Goal: Task Accomplishment & Management: Use online tool/utility

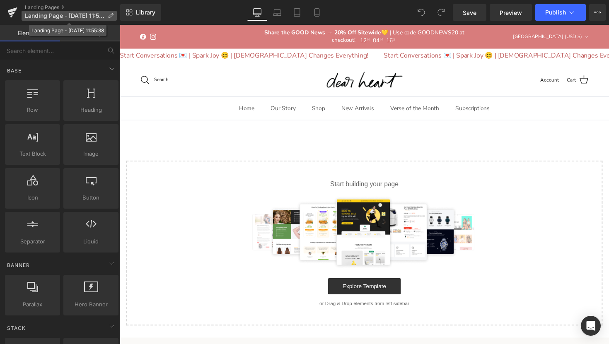
click at [77, 17] on span "Landing Page - Sep 29, 11:55:38" at bounding box center [64, 15] width 79 height 7
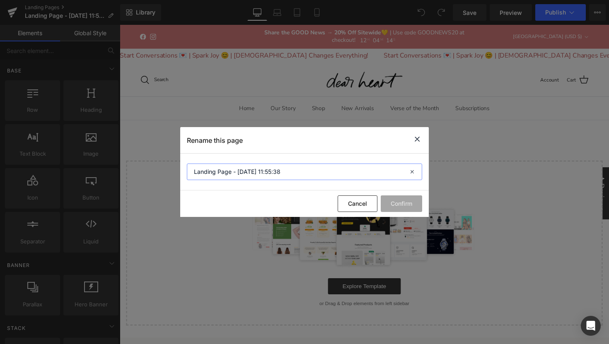
click at [304, 175] on input "Landing Page - Sep 29, 11:55:38" at bounding box center [304, 172] width 235 height 17
drag, startPoint x: 304, startPoint y: 175, endPoint x: 193, endPoint y: 172, distance: 111.4
click at [193, 172] on input "Landing Page - Sep 29, 11:55:38" at bounding box center [304, 172] width 235 height 17
type input "Oc"
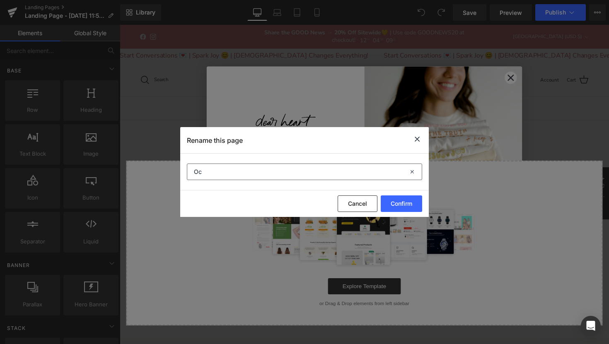
type input "tober"
click at [228, 172] on input "Oc" at bounding box center [304, 172] width 235 height 17
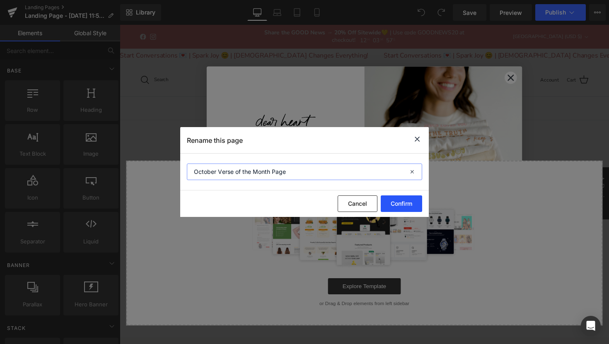
type input "October Verse of the Month Page"
click at [405, 206] on button "Confirm" at bounding box center [400, 203] width 41 height 17
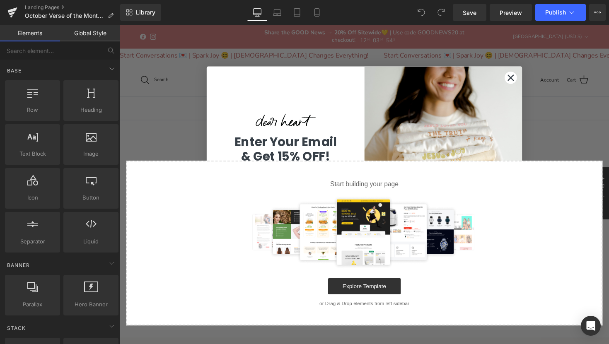
click at [521, 79] on circle "Close dialog" at bounding box center [520, 78] width 12 height 12
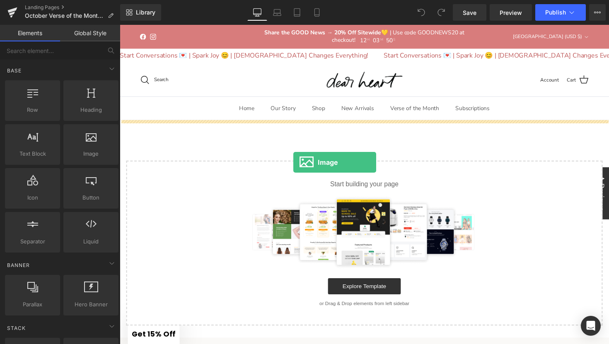
drag, startPoint x: 203, startPoint y: 188, endPoint x: 297, endPoint y: 166, distance: 96.6
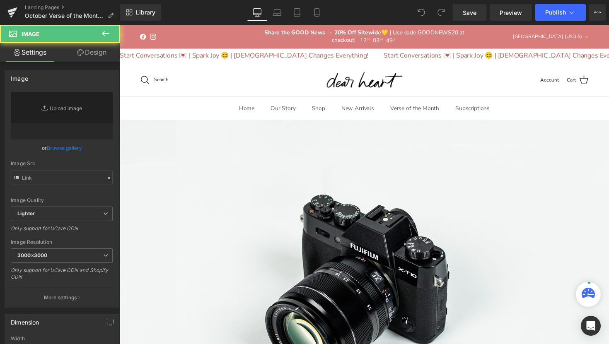
type input "//d1um8515vdn9kb.cloudfront.net/images/parallax.jpg"
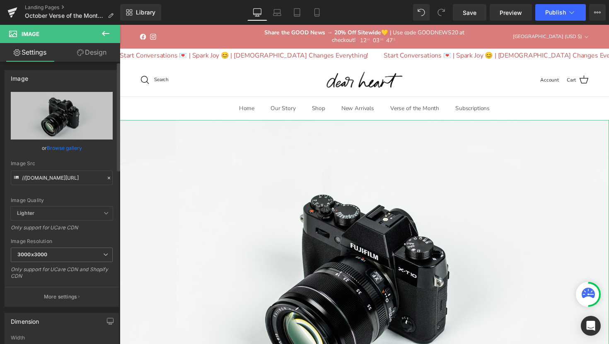
click at [69, 146] on link "Browse gallery" at bounding box center [64, 148] width 35 height 14
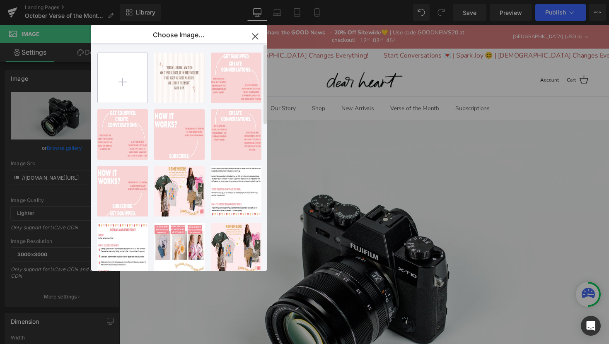
click at [130, 76] on input "file" at bounding box center [123, 78] width 50 height 50
click at [130, 93] on input "file" at bounding box center [123, 78] width 50 height 50
type input "C:\fakepath\1.png"
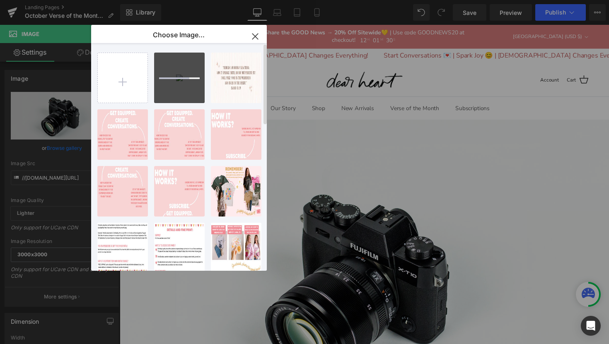
click at [185, 69] on div at bounding box center [179, 78] width 51 height 51
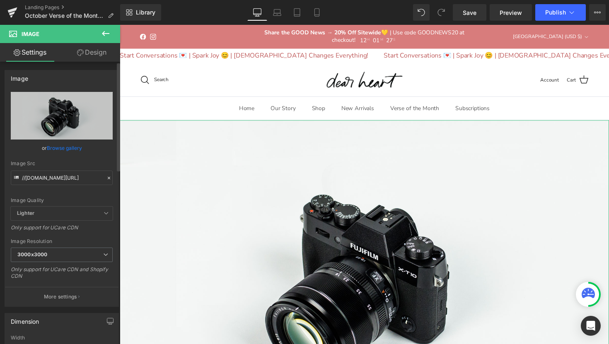
click at [66, 149] on link "Browse gallery" at bounding box center [64, 148] width 35 height 14
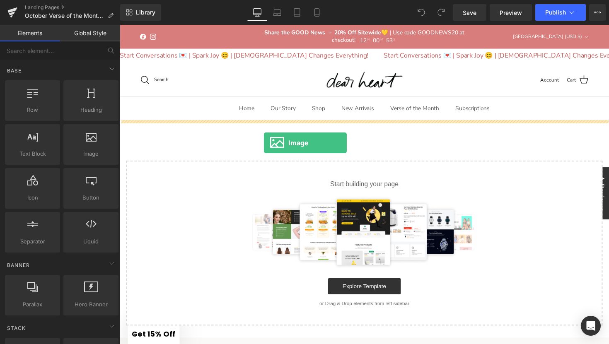
drag, startPoint x: 202, startPoint y: 173, endPoint x: 269, endPoint y: 138, distance: 75.0
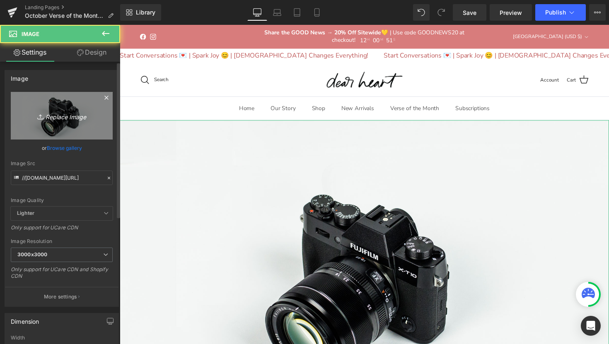
click at [53, 121] on link "Replace Image" at bounding box center [62, 116] width 102 height 48
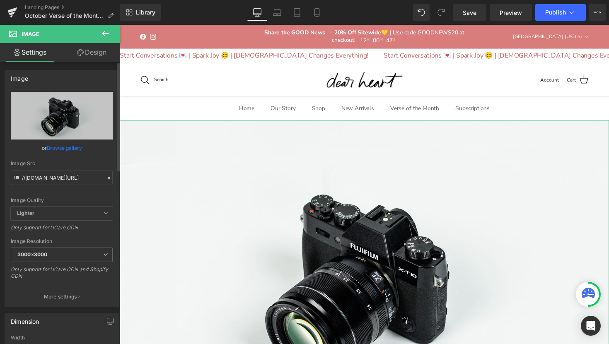
click at [75, 148] on link "Browse gallery" at bounding box center [64, 148] width 35 height 14
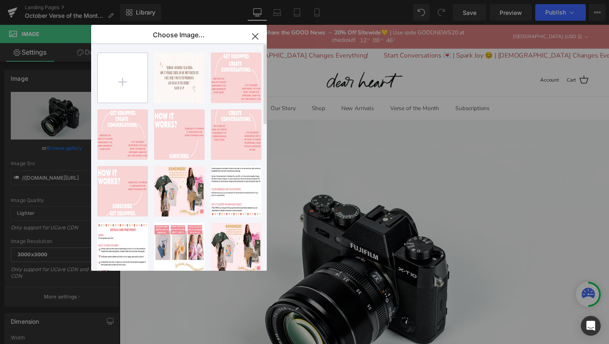
click at [132, 85] on input "file" at bounding box center [123, 78] width 50 height 50
type input "C:\fakepath\1.png"
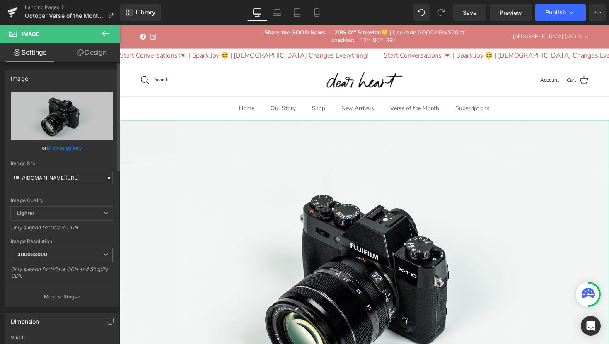
click at [70, 145] on link "Browse gallery" at bounding box center [64, 148] width 35 height 14
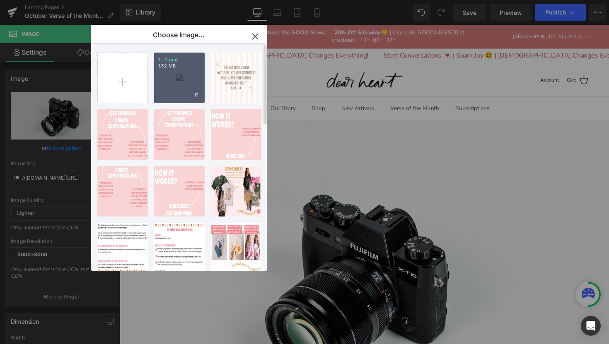
click at [181, 74] on div "1...1.png 1.52 MB" at bounding box center [179, 78] width 51 height 51
type input "https://ucarecdn.com/92248ec4-86b5-4002-aece-03bd6803d1c0/-/format/auto/-/previ…"
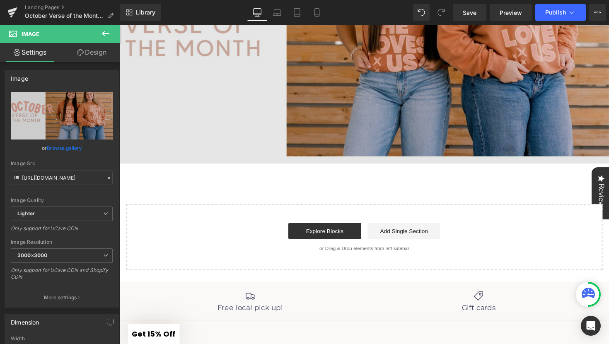
scroll to position [240, 0]
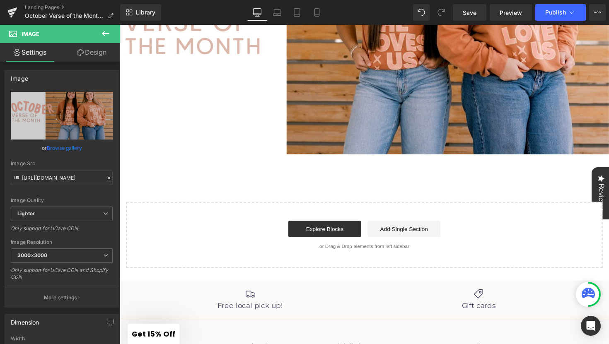
click at [104, 34] on icon at bounding box center [105, 33] width 7 height 5
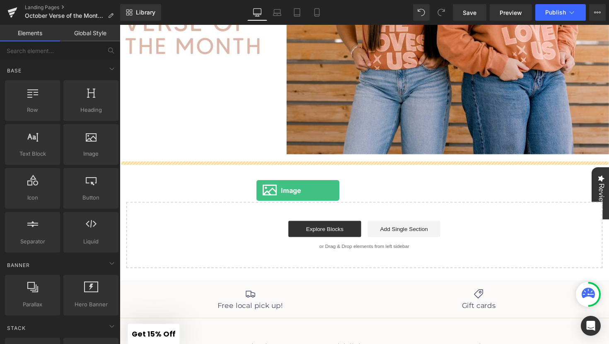
drag, startPoint x: 201, startPoint y: 180, endPoint x: 260, endPoint y: 195, distance: 60.2
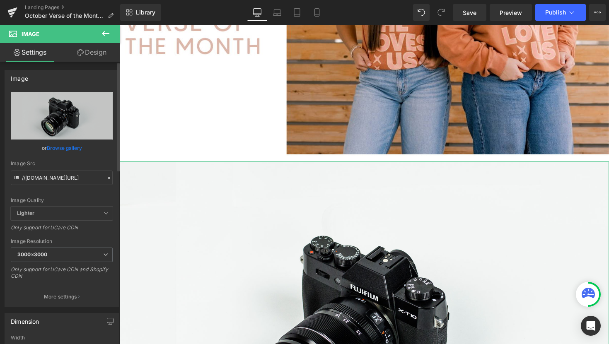
click at [75, 149] on link "Browse gallery" at bounding box center [64, 148] width 35 height 14
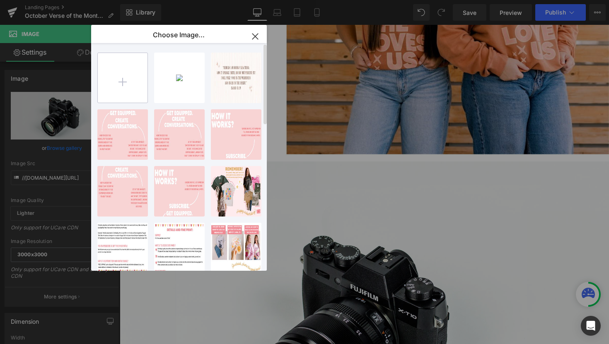
click at [114, 86] on input "file" at bounding box center [123, 78] width 50 height 50
type input "C:\fakepath\2.png"
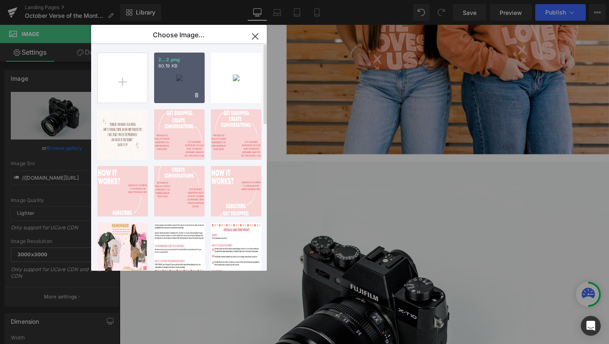
click at [179, 91] on div "2...2.png 80.19 KB" at bounding box center [179, 78] width 51 height 51
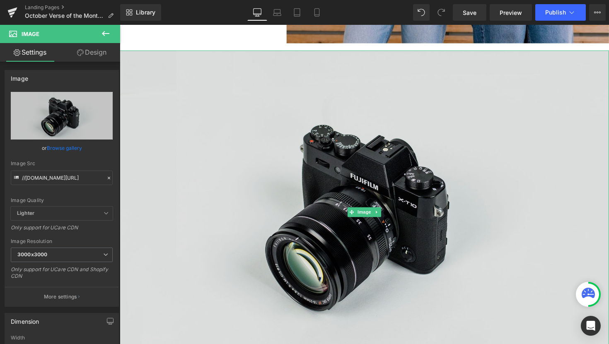
scroll to position [359, 0]
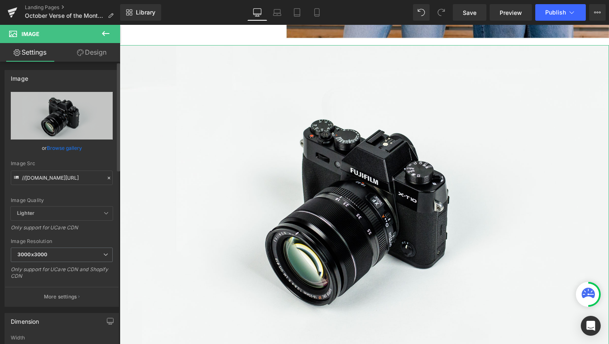
click at [58, 147] on link "Browse gallery" at bounding box center [64, 148] width 35 height 14
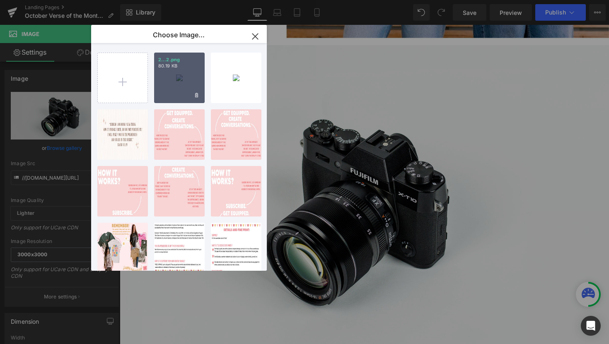
click at [185, 79] on div "2...2.png 80.19 KB" at bounding box center [179, 78] width 51 height 51
type input "https://ucarecdn.com/9fa55fc0-c970-4ef9-be7c-88b811e3355c/-/format/auto/-/previ…"
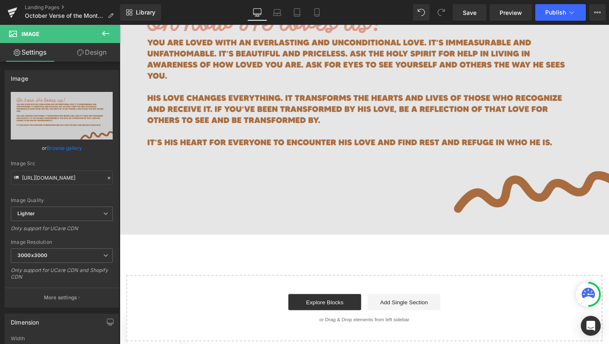
scroll to position [491, 0]
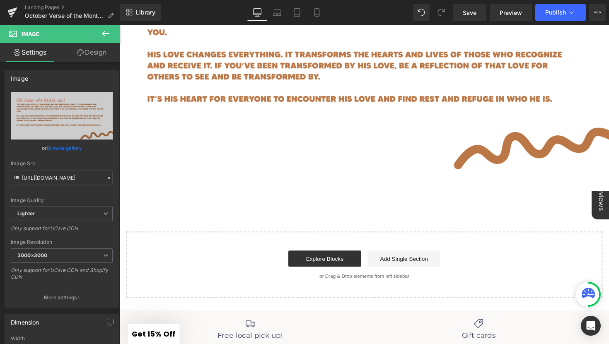
click at [108, 30] on icon at bounding box center [106, 34] width 10 height 10
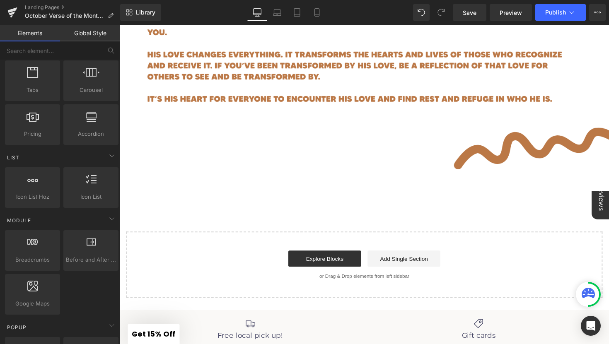
scroll to position [0, 0]
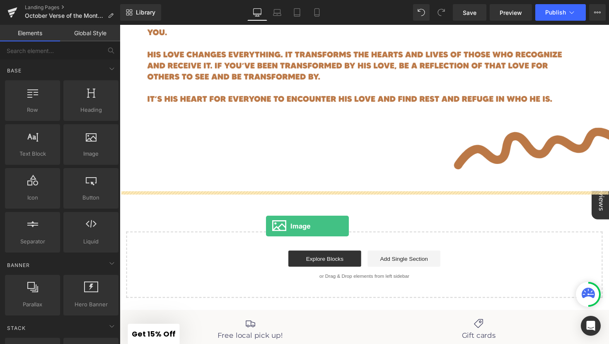
drag, startPoint x: 212, startPoint y: 178, endPoint x: 270, endPoint y: 231, distance: 78.3
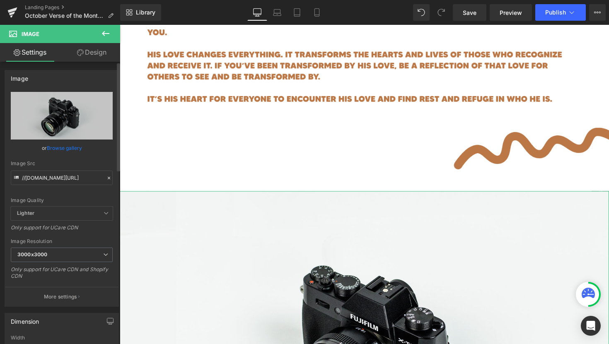
click at [56, 145] on link "Browse gallery" at bounding box center [64, 148] width 35 height 14
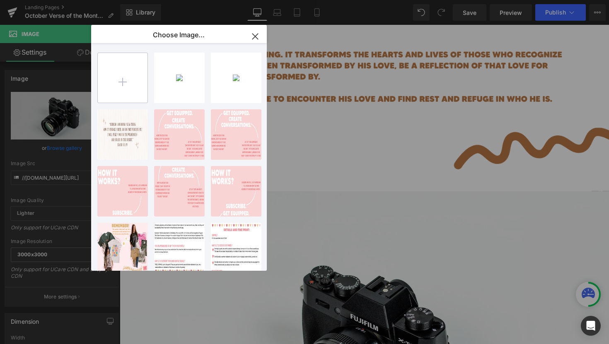
click at [117, 77] on input "file" at bounding box center [123, 78] width 50 height 50
type input "C:\fakepath\3.png"
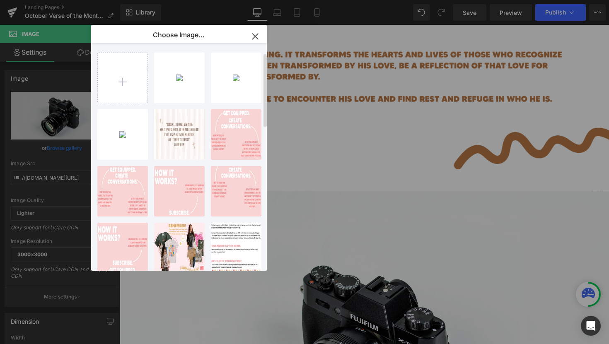
scroll to position [466, 0]
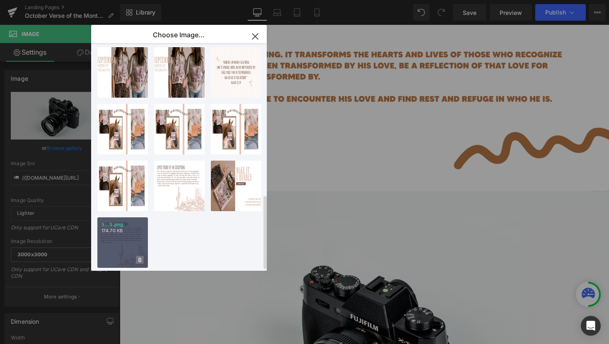
click at [139, 258] on icon at bounding box center [139, 260] width 3 height 5
click at [119, 255] on span "Yes" at bounding box center [111, 259] width 21 height 9
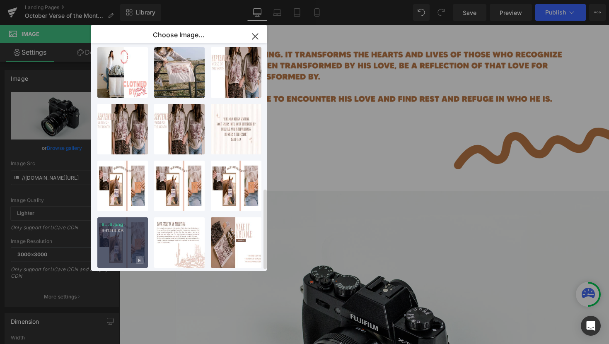
click at [138, 258] on icon at bounding box center [139, 260] width 3 height 5
click at [117, 255] on span "Yes" at bounding box center [111, 259] width 21 height 9
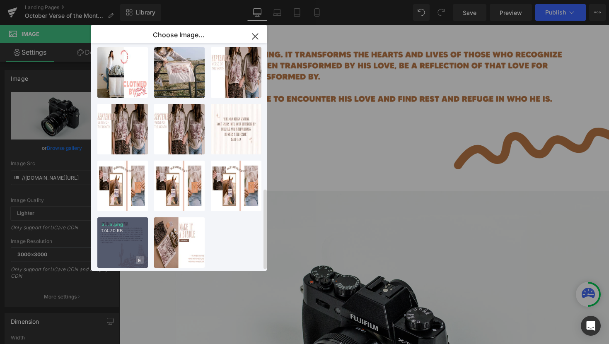
click at [138, 256] on span at bounding box center [140, 260] width 8 height 8
click at [116, 255] on span "Yes" at bounding box center [111, 259] width 21 height 9
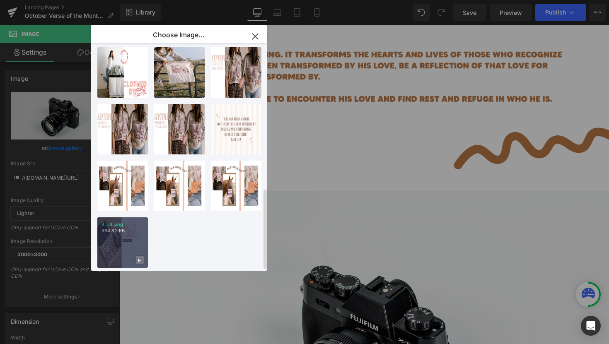
click at [140, 258] on icon at bounding box center [139, 260] width 3 height 5
click at [117, 255] on span "Yes" at bounding box center [111, 259] width 21 height 9
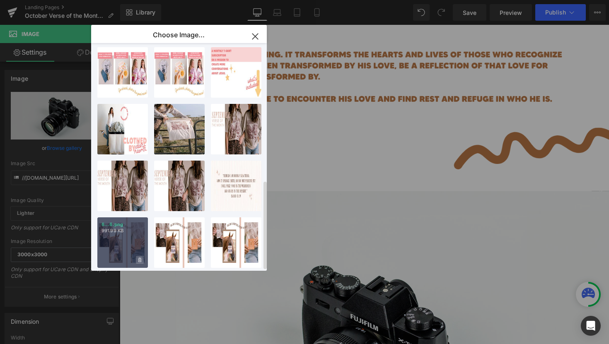
click at [138, 258] on icon at bounding box center [139, 260] width 3 height 5
click at [112, 255] on span "Yes" at bounding box center [111, 259] width 21 height 9
click at [139, 258] on icon at bounding box center [139, 260] width 3 height 5
click at [114, 255] on span "Yes" at bounding box center [111, 259] width 21 height 9
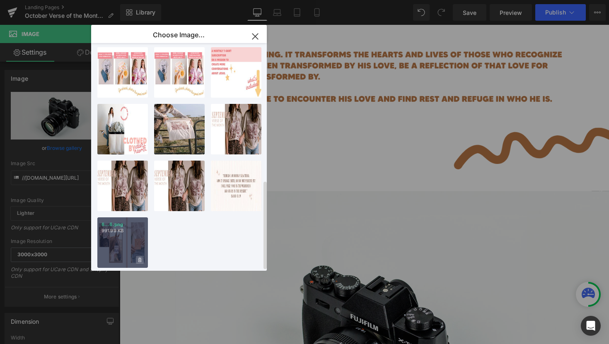
click at [140, 258] on icon at bounding box center [139, 260] width 3 height 5
click at [114, 255] on span "Yes" at bounding box center [111, 259] width 21 height 9
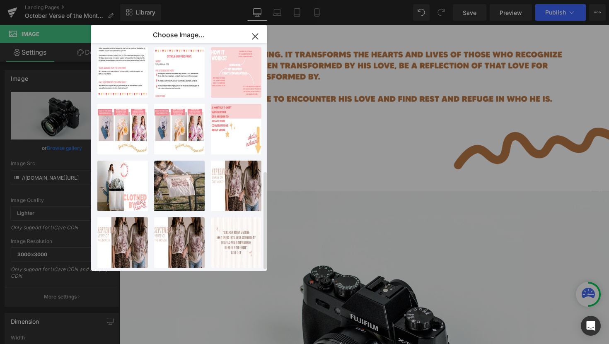
click at [63, 0] on div "Image You are previewing how the will restyle your page. You can not edit Eleme…" at bounding box center [304, 0] width 609 height 0
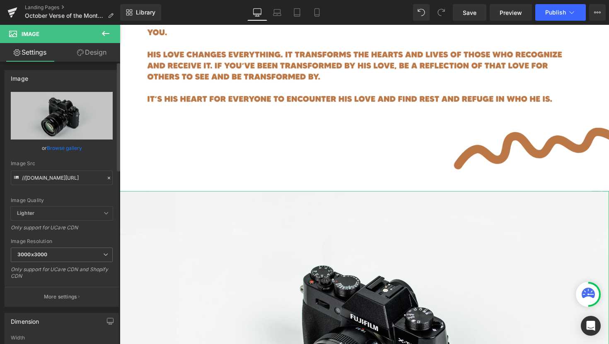
click at [61, 148] on link "Browse gallery" at bounding box center [64, 148] width 35 height 14
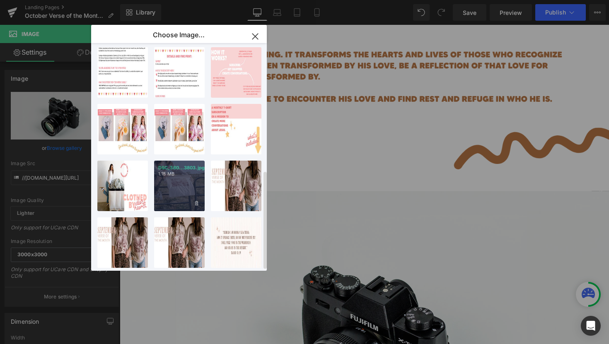
scroll to position [0, 0]
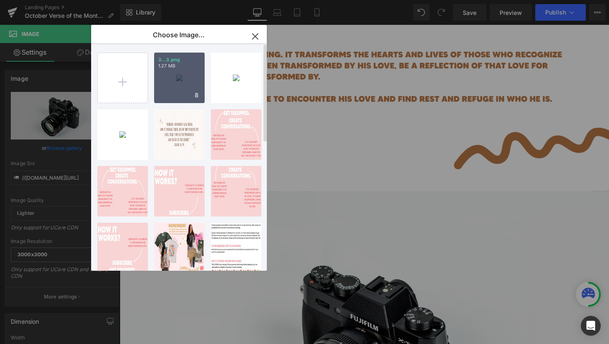
click at [181, 84] on div "3...3.png 1.27 MB" at bounding box center [179, 78] width 51 height 51
type input "https://ucarecdn.com/3a1bdd4d-78ce-47a6-b0f4-1b09749f68fa/-/format/auto/-/previ…"
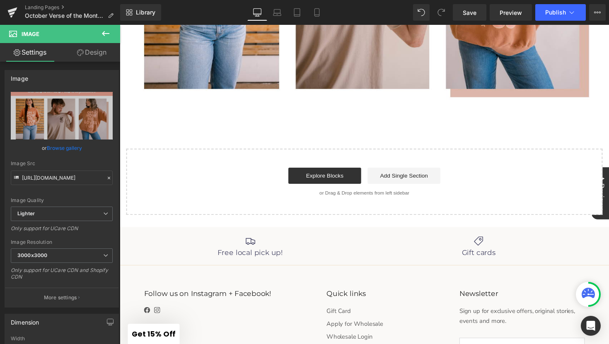
scroll to position [860, 0]
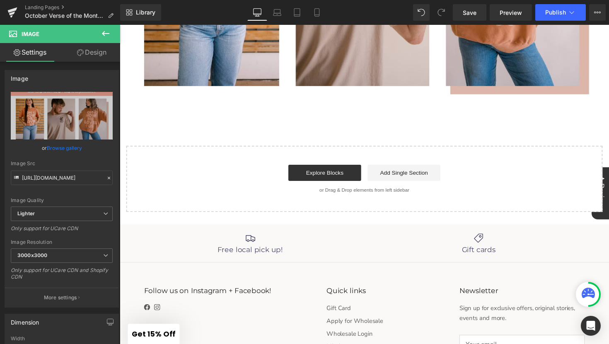
click at [106, 32] on icon at bounding box center [106, 34] width 10 height 10
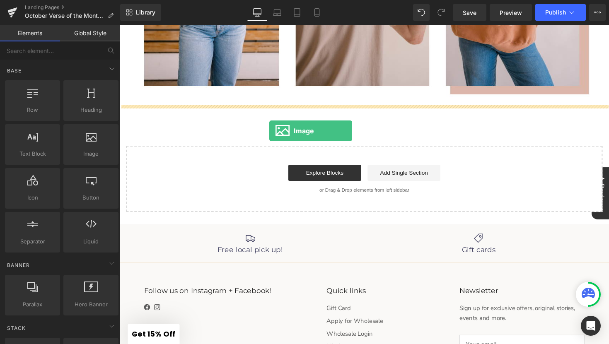
drag, startPoint x: 201, startPoint y: 185, endPoint x: 273, endPoint y: 133, distance: 88.6
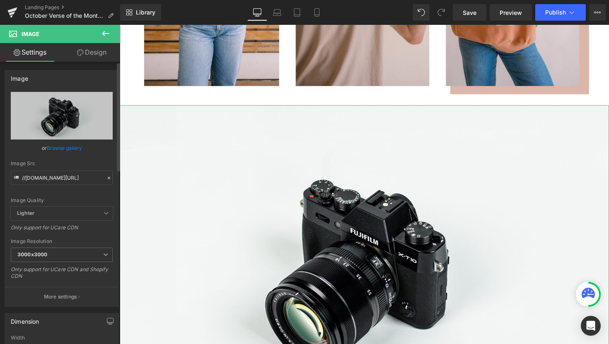
click at [68, 145] on link "Browse gallery" at bounding box center [64, 148] width 35 height 14
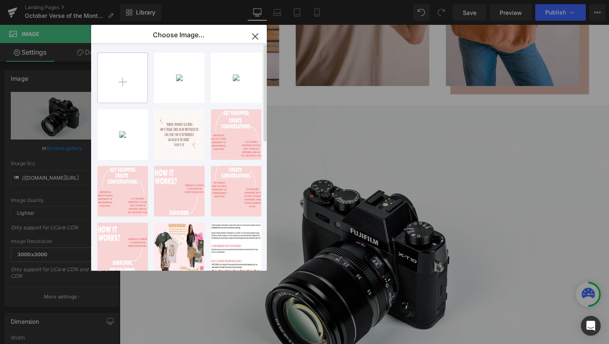
click at [133, 76] on input "file" at bounding box center [123, 78] width 50 height 50
type input "C:\fakepath\4.png"
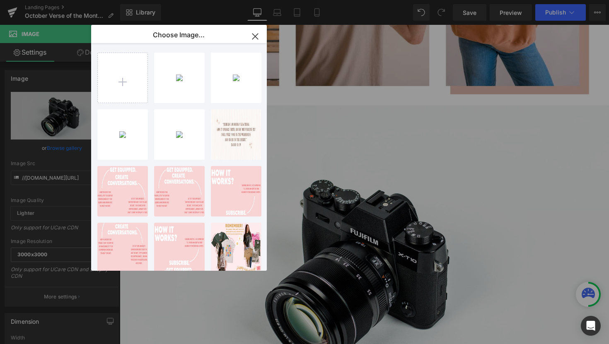
click at [67, 0] on div "Image You are previewing how the will restyle your page. You can not edit Eleme…" at bounding box center [304, 0] width 609 height 0
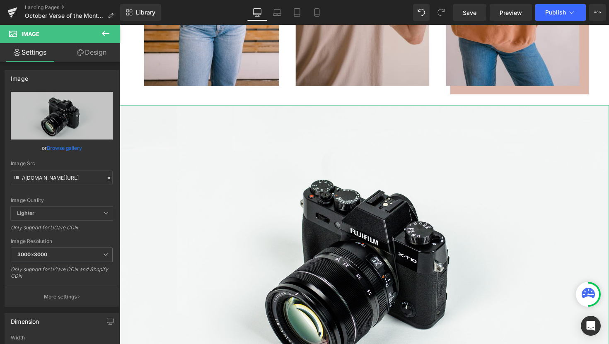
click at [67, 149] on link "Browse gallery" at bounding box center [64, 148] width 35 height 14
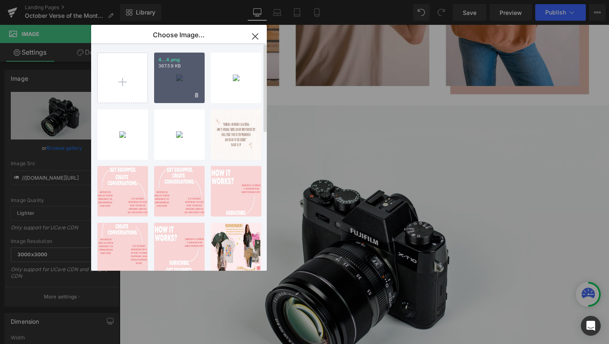
click at [186, 68] on p "367.59 KB" at bounding box center [179, 66] width 42 height 6
type input "https://ucarecdn.com/90384053-5fdd-4f4c-a4fa-f1b535bee094/-/format/auto/-/previ…"
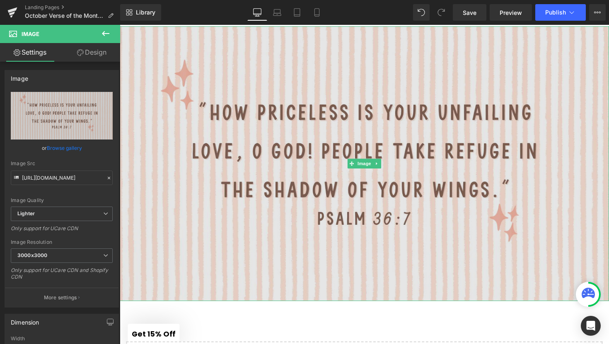
scroll to position [942, 0]
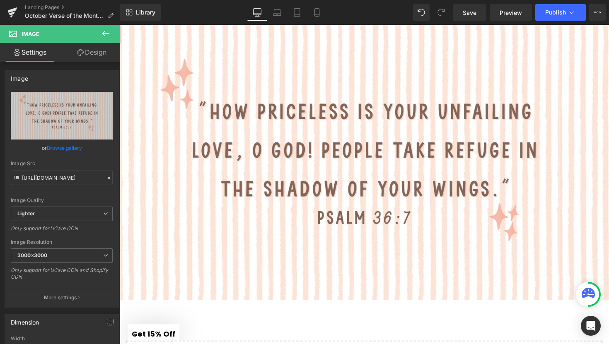
click at [108, 35] on icon at bounding box center [106, 34] width 10 height 10
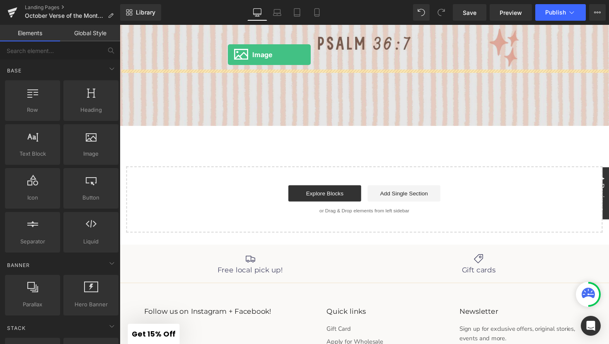
scroll to position [1079, 0]
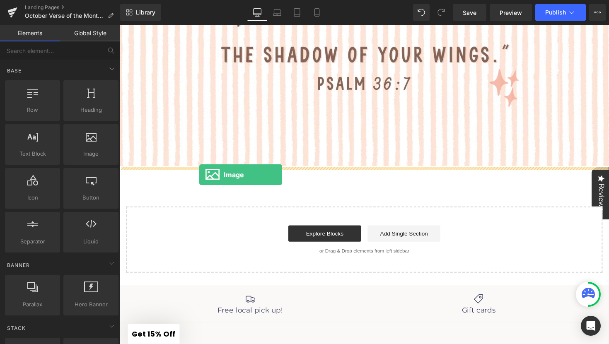
drag, startPoint x: 205, startPoint y: 181, endPoint x: 201, endPoint y: 178, distance: 4.7
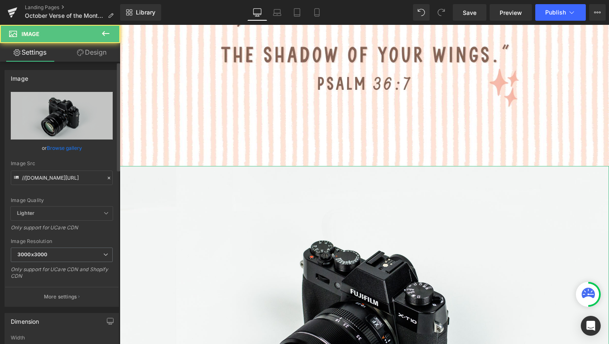
click at [78, 147] on link "Browse gallery" at bounding box center [64, 148] width 35 height 14
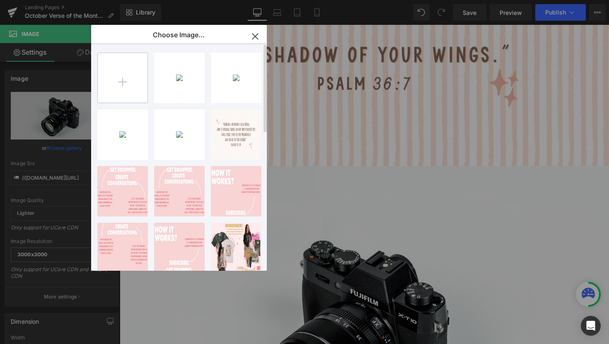
click at [127, 81] on input "file" at bounding box center [123, 78] width 50 height 50
type input "C:\fakepath\5.png"
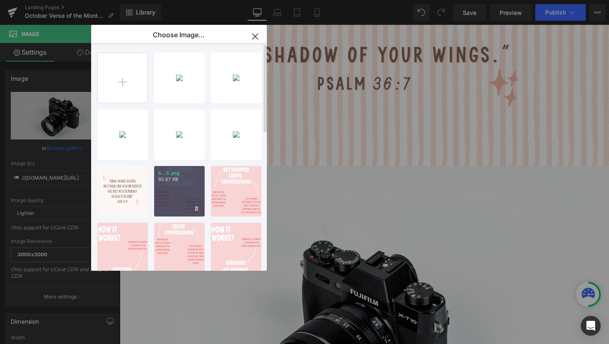
scroll to position [352, 0]
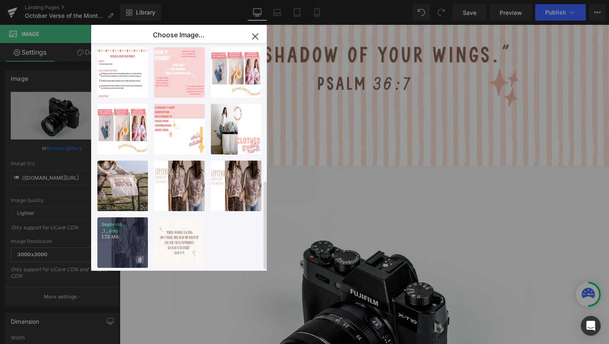
click at [141, 256] on span at bounding box center [140, 260] width 8 height 8
click at [116, 255] on span "Yes" at bounding box center [111, 259] width 21 height 9
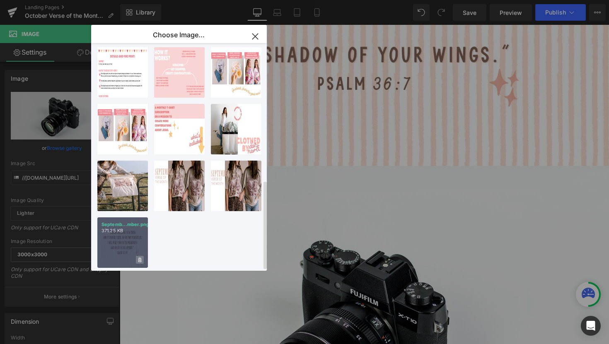
click at [141, 258] on icon at bounding box center [139, 260] width 3 height 5
click at [110, 255] on span "Yes" at bounding box center [111, 259] width 21 height 9
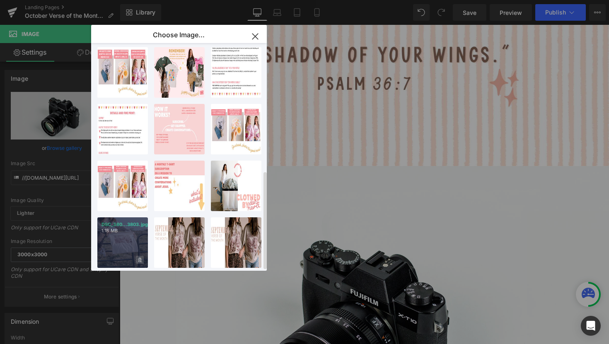
click at [142, 256] on span at bounding box center [140, 260] width 8 height 8
click at [113, 255] on span "Yes" at bounding box center [111, 259] width 21 height 9
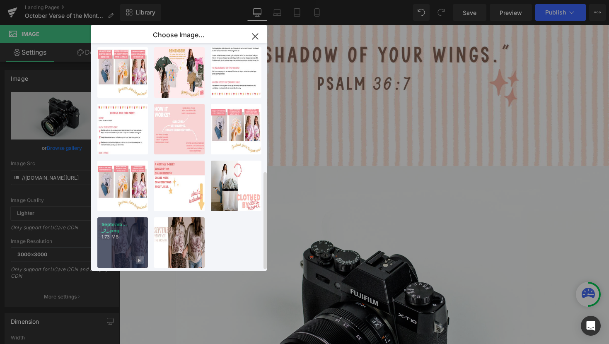
click at [141, 258] on icon at bounding box center [139, 260] width 3 height 5
click at [116, 255] on span "Yes" at bounding box center [111, 259] width 21 height 9
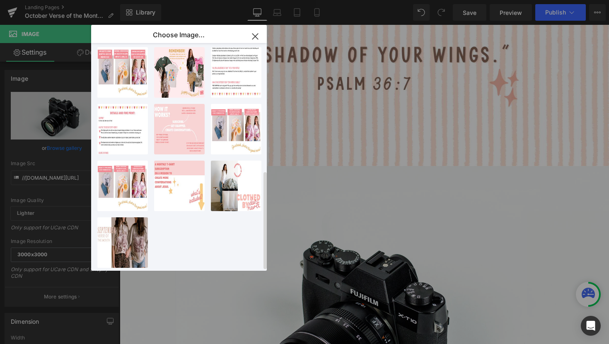
click at [77, 0] on div "Image You are previewing how the will restyle your page. You can not edit Eleme…" at bounding box center [304, 0] width 609 height 0
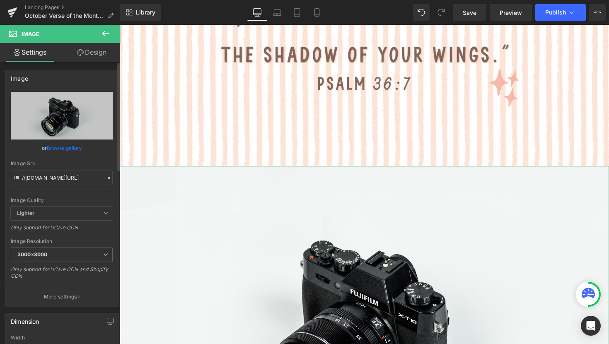
click at [67, 147] on link "Browse gallery" at bounding box center [64, 148] width 35 height 14
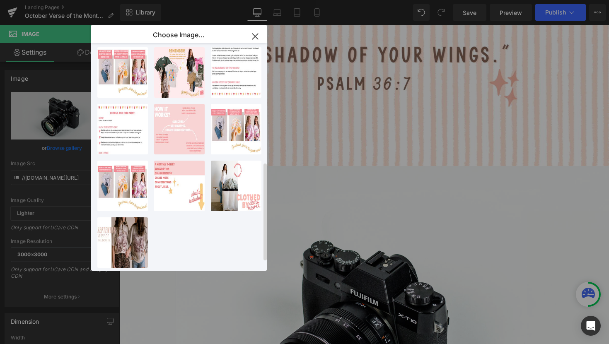
scroll to position [0, 0]
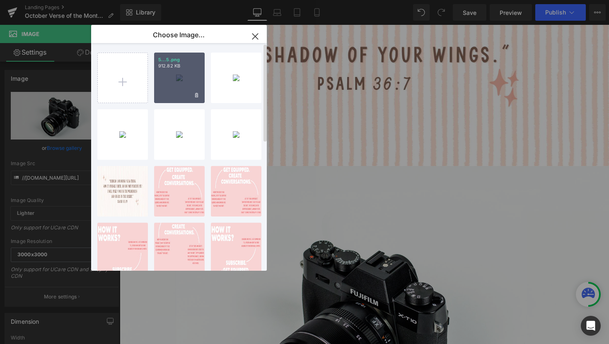
click at [177, 62] on p "5...5.png" at bounding box center [179, 60] width 42 height 6
type input "https://ucarecdn.com/814be861-4d53-4fec-8809-65a819ecfa92/-/format/auto/-/previ…"
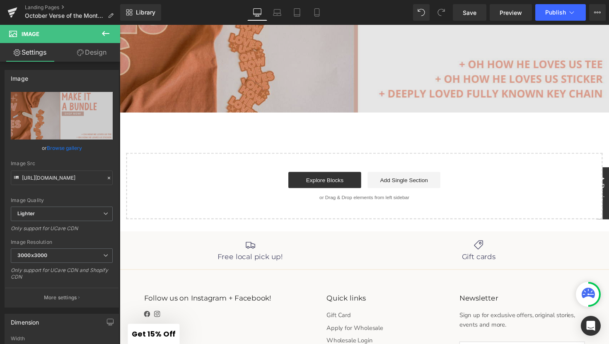
scroll to position [1415, 0]
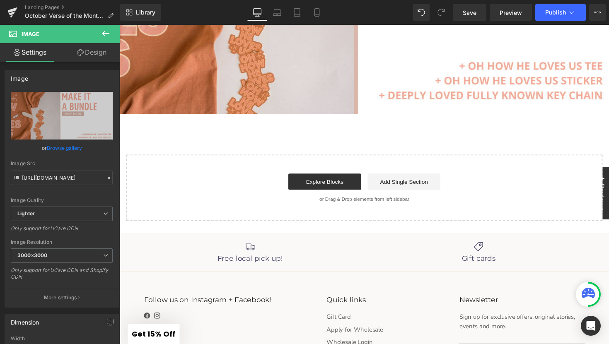
click at [107, 32] on icon at bounding box center [106, 34] width 10 height 10
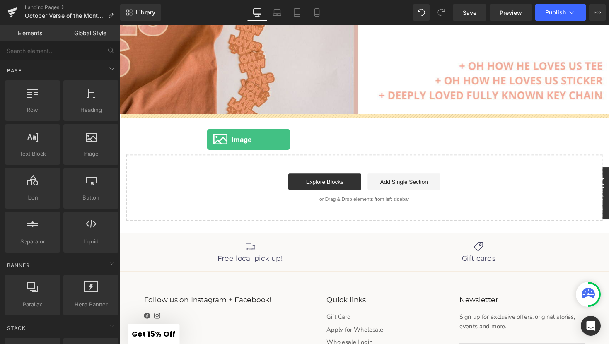
drag, startPoint x: 199, startPoint y: 183, endPoint x: 209, endPoint y: 143, distance: 41.9
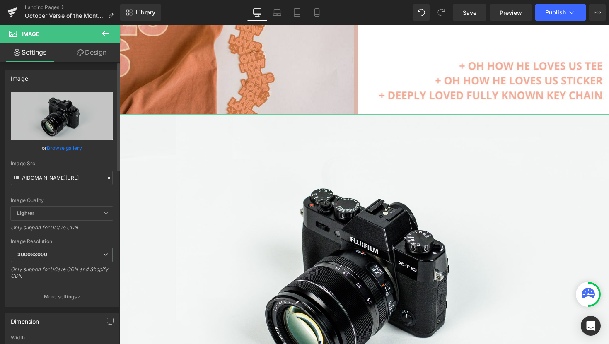
click at [77, 151] on link "Browse gallery" at bounding box center [64, 148] width 35 height 14
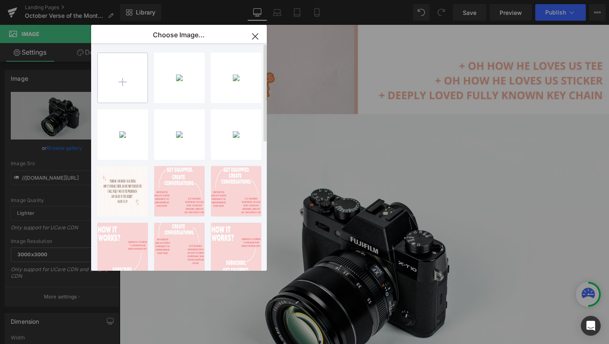
click at [140, 86] on input "file" at bounding box center [123, 78] width 50 height 50
type input "C:\fakepath\6.png"
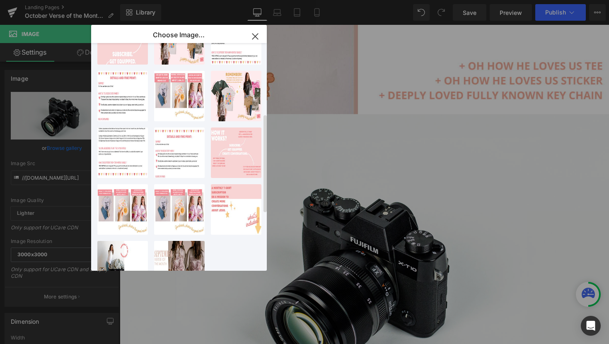
scroll to position [296, 0]
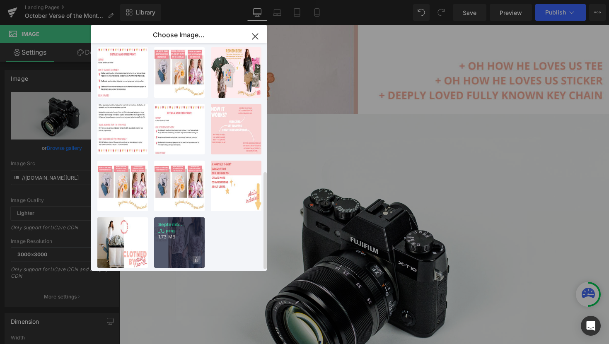
click at [196, 258] on icon at bounding box center [196, 260] width 3 height 5
click at [172, 255] on span "Yes" at bounding box center [168, 259] width 21 height 9
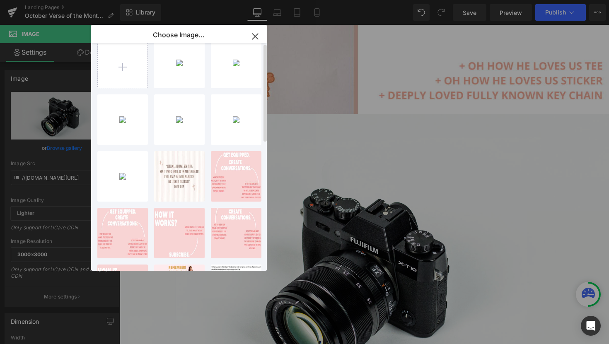
scroll to position [0, 0]
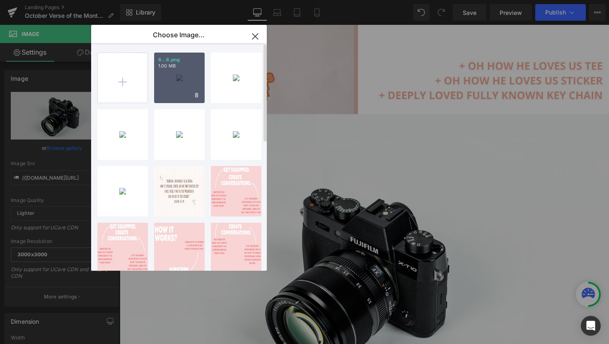
click at [180, 71] on div "6...6.png 1.00 MB" at bounding box center [179, 78] width 51 height 51
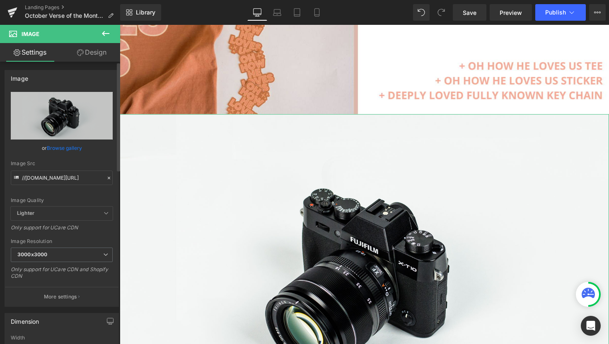
click at [65, 149] on link "Browse gallery" at bounding box center [64, 148] width 35 height 14
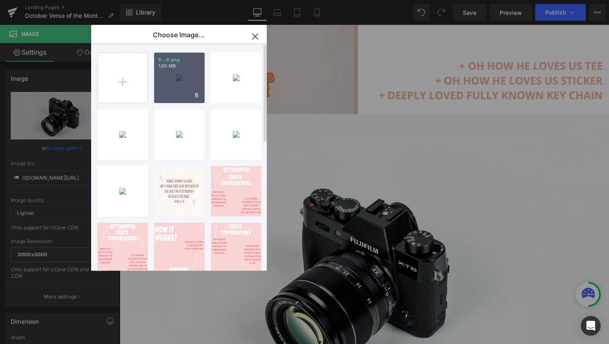
click at [186, 94] on div "6...6.png 1.00 MB" at bounding box center [179, 78] width 51 height 51
type input "https://ucarecdn.com/182c2d78-1443-4f49-b415-d7773cd1b657/-/format/auto/-/previ…"
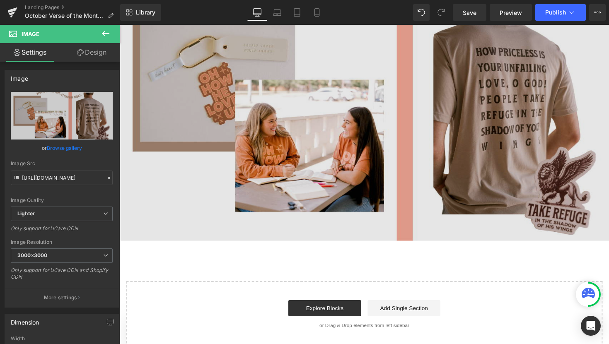
scroll to position [1702, 0]
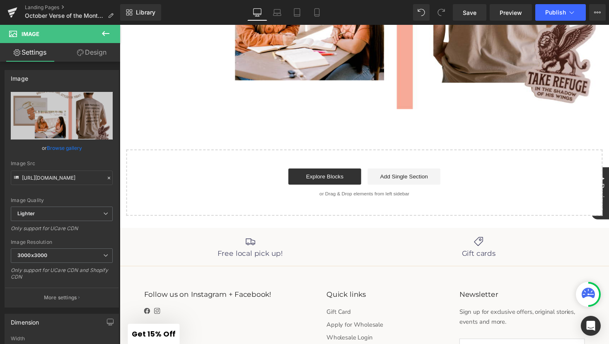
click at [109, 30] on icon at bounding box center [106, 34] width 10 height 10
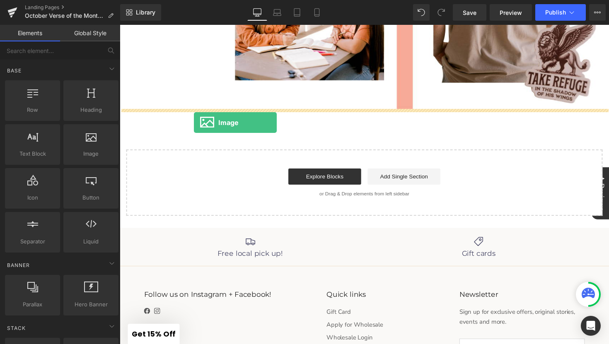
drag, startPoint x: 205, startPoint y: 171, endPoint x: 195, endPoint y: 125, distance: 46.9
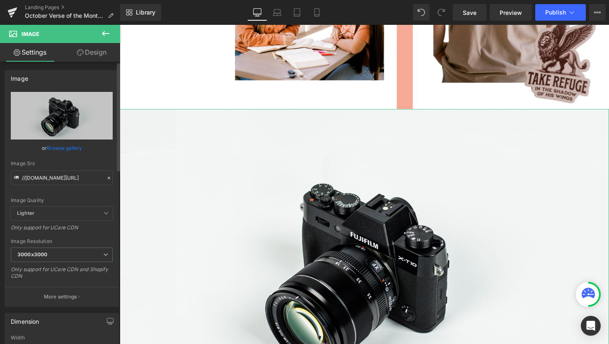
click at [65, 148] on link "Browse gallery" at bounding box center [64, 148] width 35 height 14
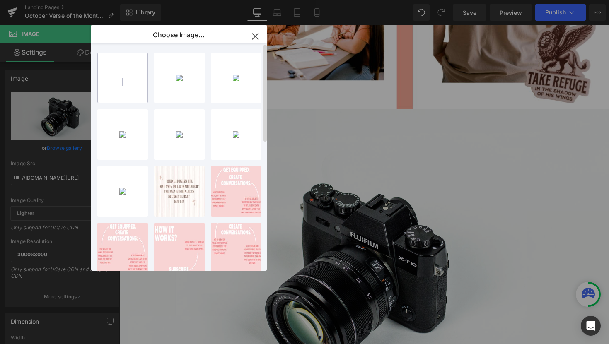
click at [117, 84] on input "file" at bounding box center [123, 78] width 50 height 50
drag, startPoint x: 259, startPoint y: 37, endPoint x: 141, endPoint y: 30, distance: 118.6
click at [259, 37] on icon "button" at bounding box center [254, 36] width 13 height 13
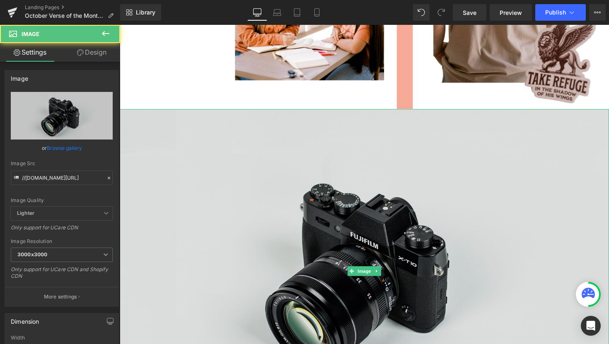
click at [291, 268] on img at bounding box center [370, 277] width 501 height 332
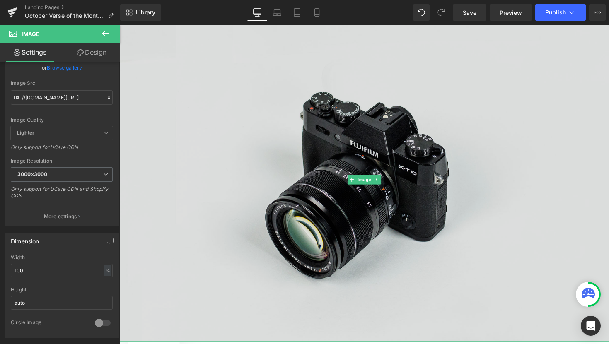
scroll to position [1768, 0]
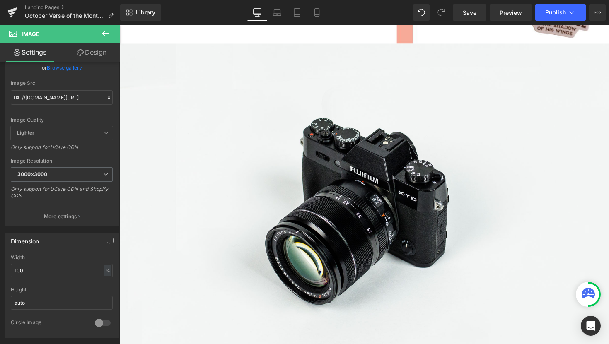
click at [107, 34] on icon at bounding box center [105, 33] width 7 height 5
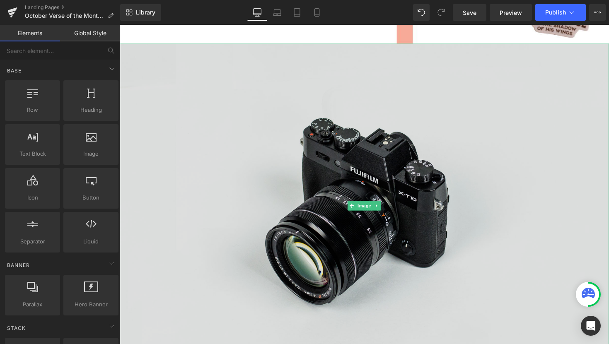
click at [205, 139] on img at bounding box center [370, 210] width 501 height 332
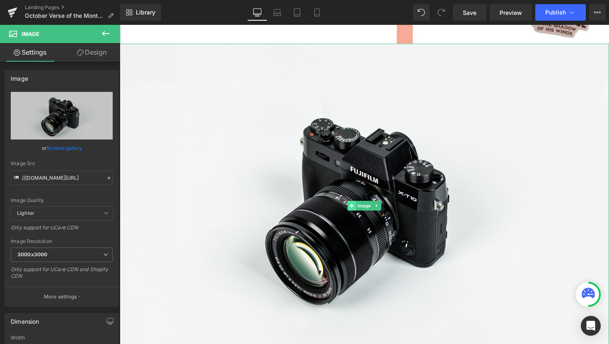
click at [357, 213] on span at bounding box center [357, 210] width 9 height 10
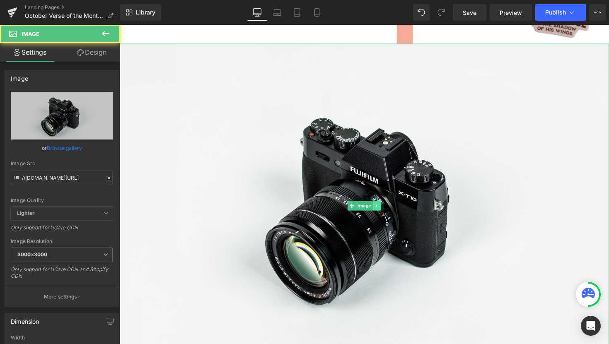
click at [382, 212] on link at bounding box center [383, 210] width 9 height 10
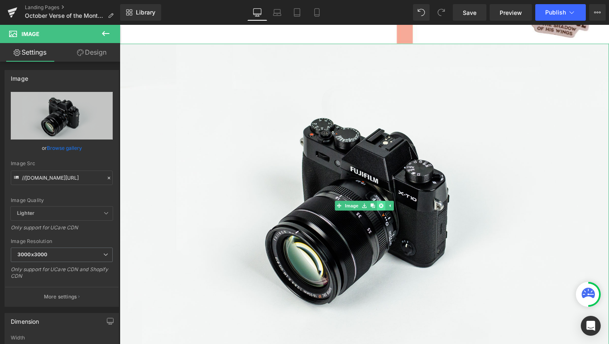
click at [388, 210] on link at bounding box center [387, 210] width 9 height 10
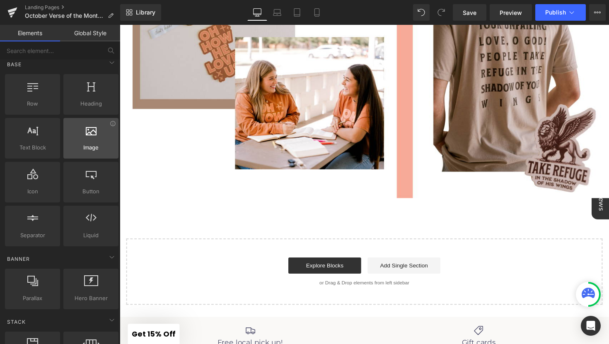
scroll to position [9, 0]
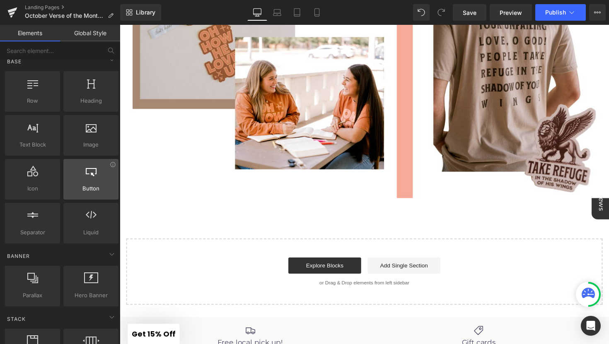
click at [100, 180] on div at bounding box center [91, 175] width 50 height 19
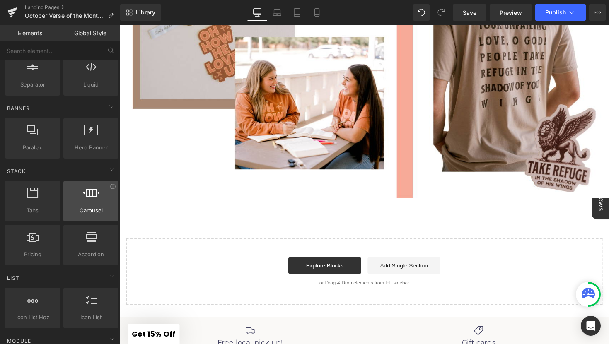
scroll to position [183, 0]
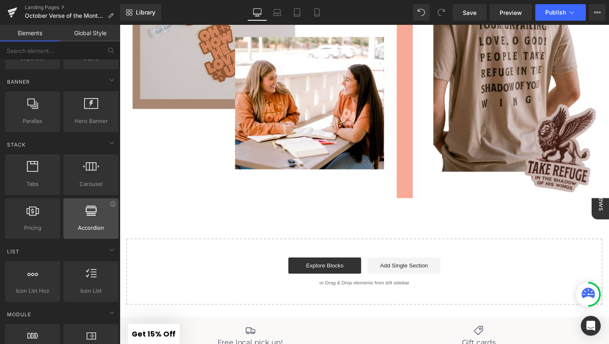
click at [88, 216] on div at bounding box center [91, 214] width 50 height 19
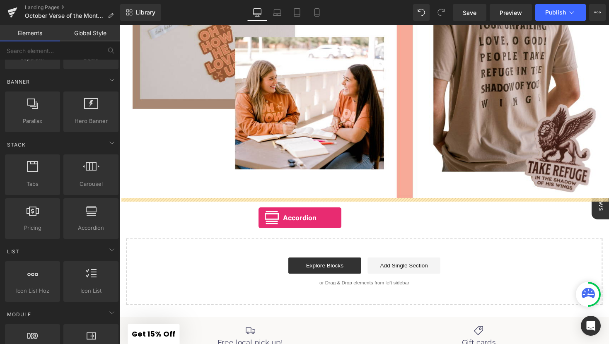
drag, startPoint x: 207, startPoint y: 241, endPoint x: 262, endPoint y: 222, distance: 57.7
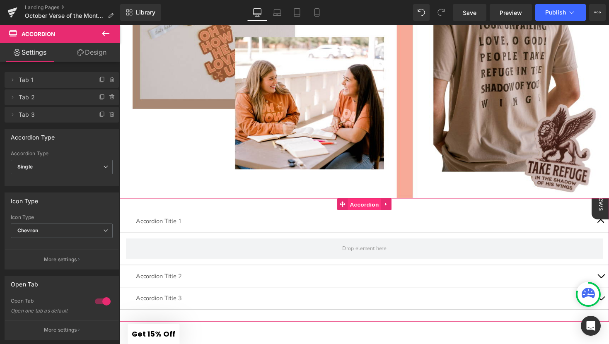
click at [382, 209] on span "Accordion" at bounding box center [370, 209] width 34 height 12
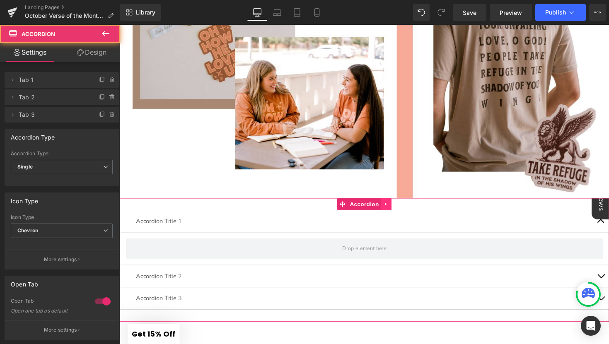
click at [394, 210] on link at bounding box center [392, 208] width 11 height 12
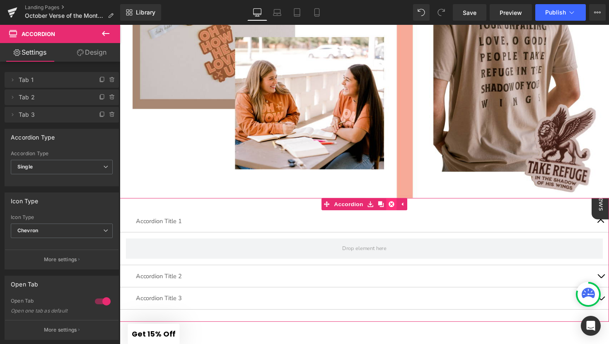
click at [394, 210] on link at bounding box center [397, 208] width 11 height 12
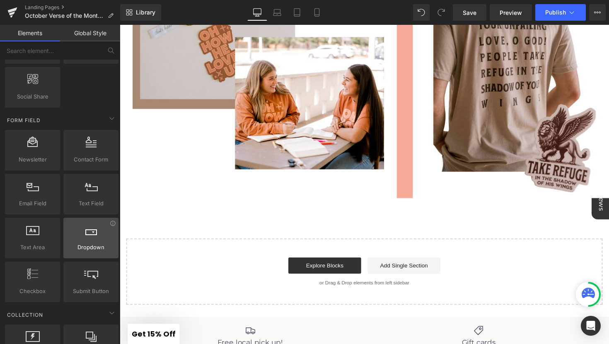
scroll to position [1167, 0]
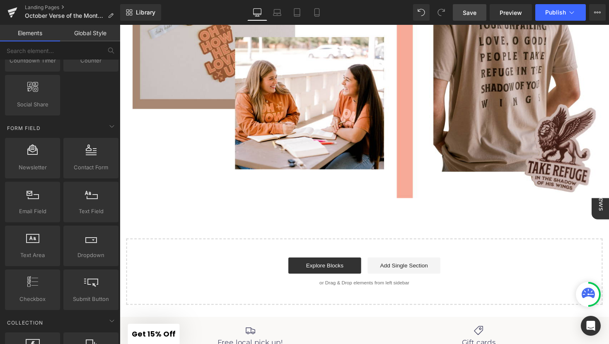
click at [464, 11] on span "Save" at bounding box center [469, 12] width 14 height 9
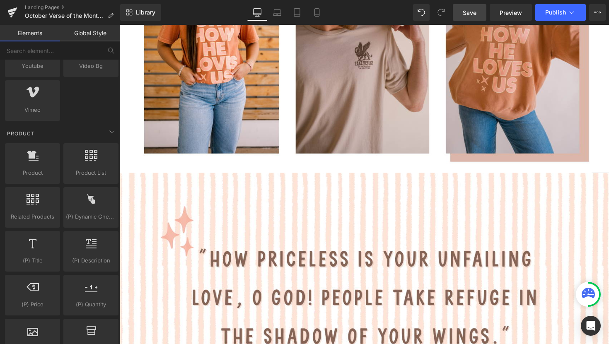
scroll to position [640, 0]
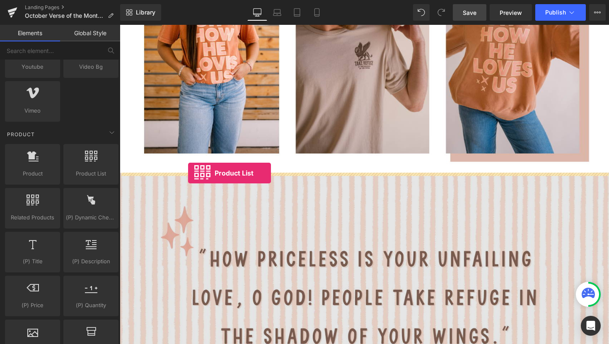
drag, startPoint x: 194, startPoint y: 200, endPoint x: 190, endPoint y: 177, distance: 23.2
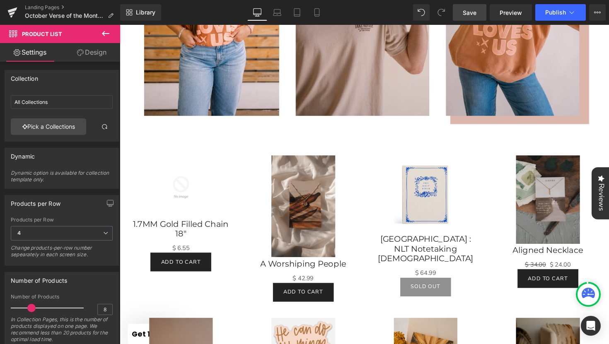
scroll to position [833, 0]
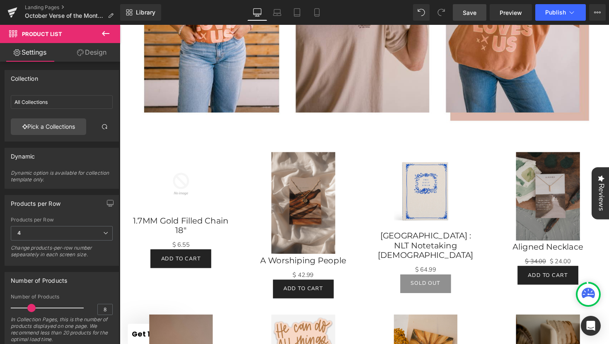
click at [101, 35] on icon at bounding box center [106, 34] width 10 height 10
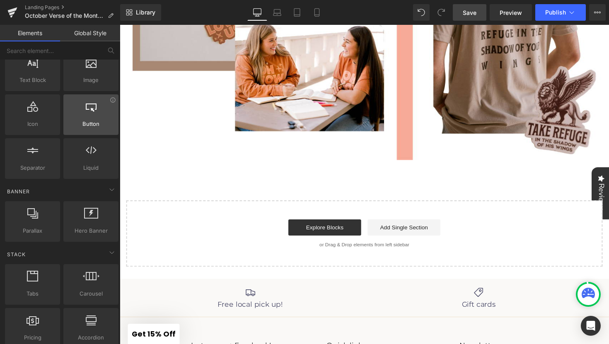
scroll to position [79, 0]
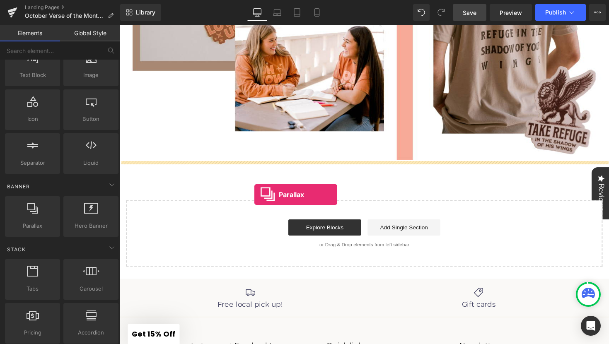
drag, startPoint x: 157, startPoint y: 242, endPoint x: 258, endPoint y: 199, distance: 109.6
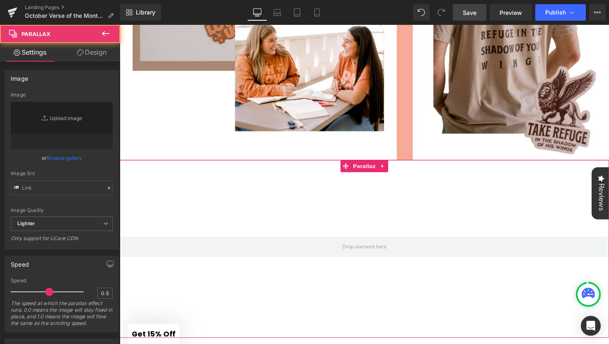
type input "https://cdn.shopify.com/s/files/1/0657/0813/files/slide-girl_2048x.jpg"
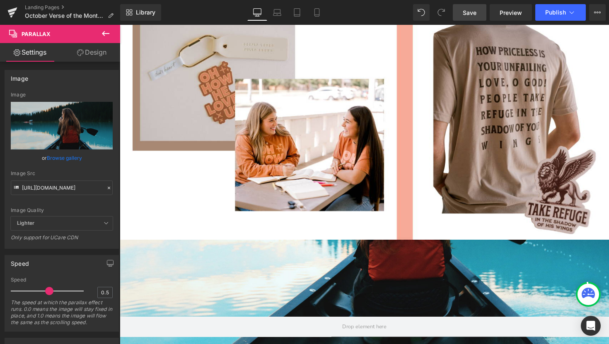
scroll to position [2048, 0]
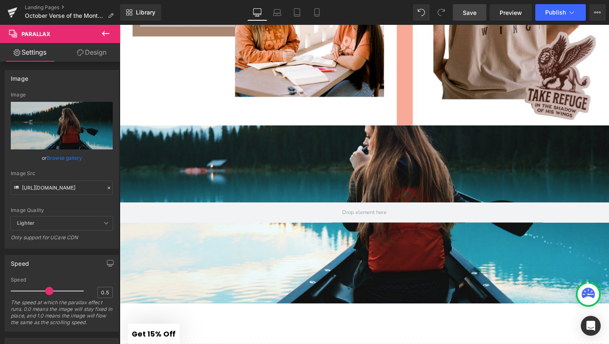
click at [275, 169] on div at bounding box center [370, 191] width 501 height 313
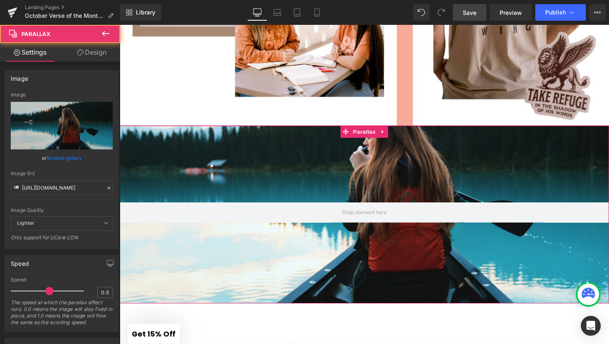
click at [301, 174] on div at bounding box center [370, 191] width 501 height 313
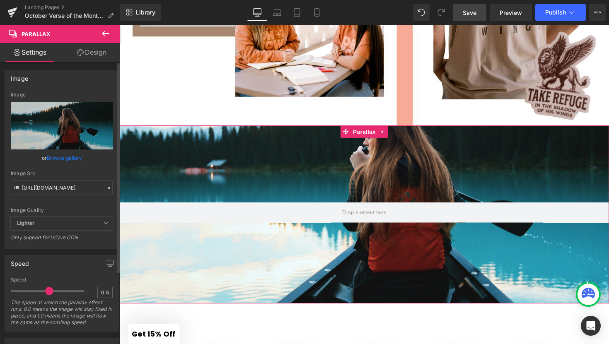
click at [73, 159] on link "Browse gallery" at bounding box center [64, 158] width 35 height 14
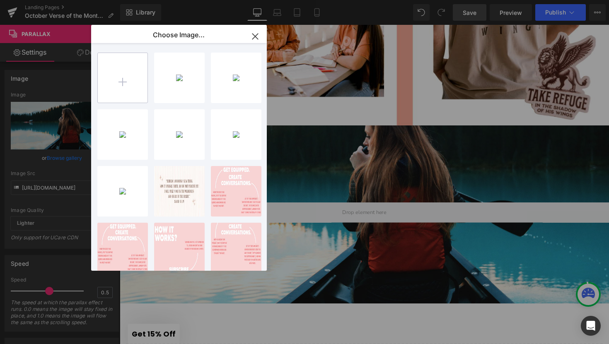
click at [130, 79] on input "file" at bounding box center [123, 78] width 50 height 50
click at [138, 81] on input "file" at bounding box center [123, 78] width 50 height 50
type input "C:\fakepath\DSC_4835.jpg"
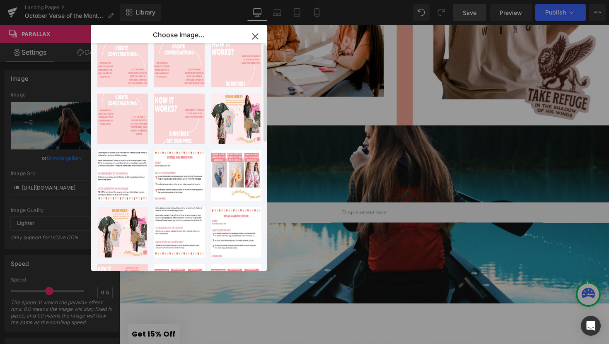
scroll to position [0, 0]
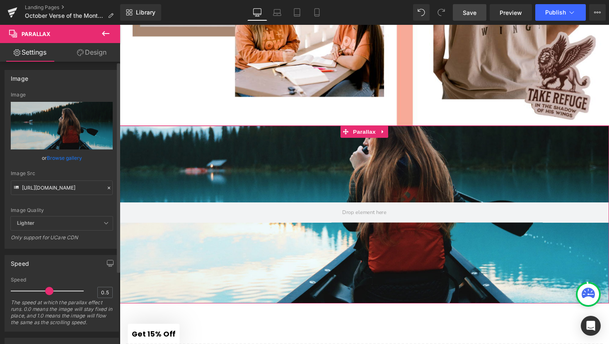
click at [76, 158] on link "Browse gallery" at bounding box center [64, 158] width 35 height 14
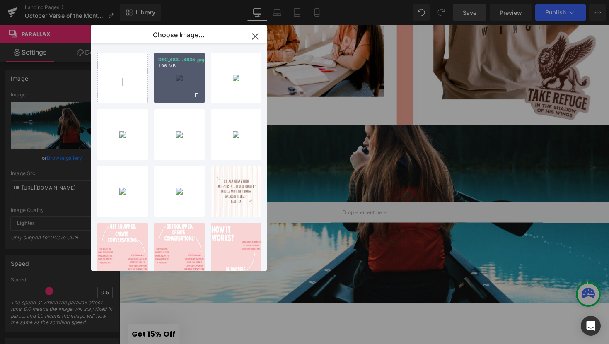
click at [181, 91] on div "DSC_483...4835.jpg 1.96 MB" at bounding box center [179, 78] width 51 height 51
type input "https://ucarecdn.com/ba1d1e27-e7c8-44d0-9a03-10aac7f89076/-/format/auto/-/previ…"
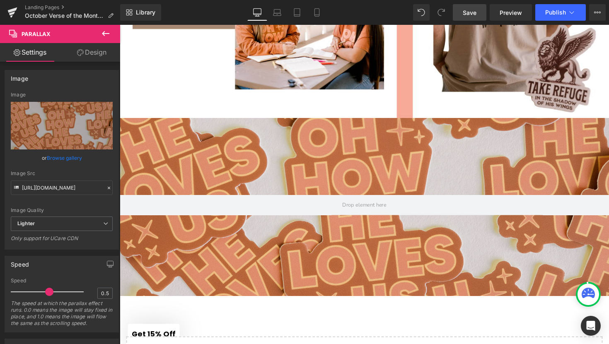
scroll to position [2056, 0]
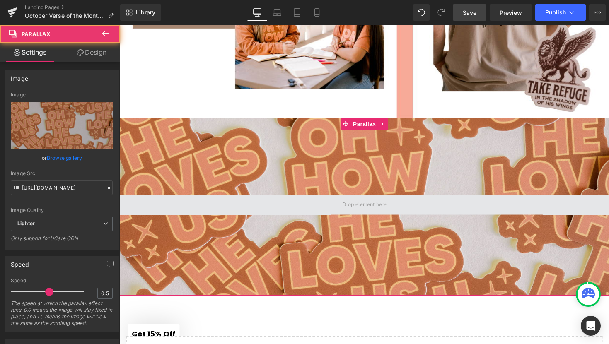
click at [401, 214] on span at bounding box center [370, 209] width 501 height 21
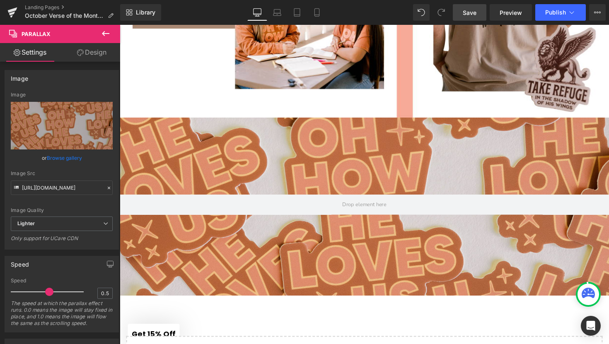
click at [101, 32] on icon at bounding box center [106, 34] width 10 height 10
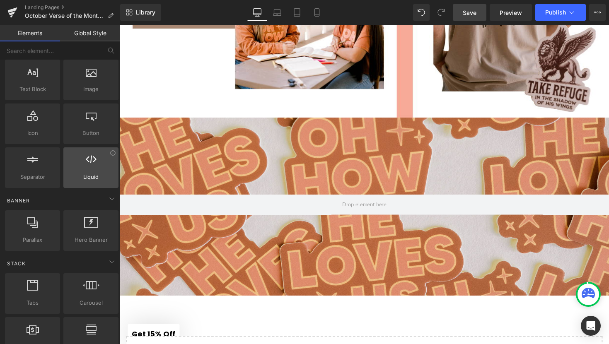
scroll to position [61, 0]
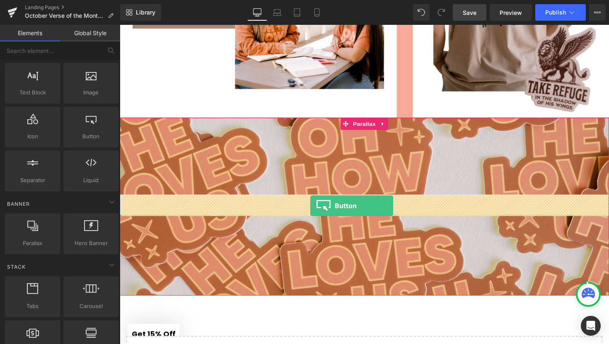
drag, startPoint x: 202, startPoint y: 155, endPoint x: 315, endPoint y: 210, distance: 125.2
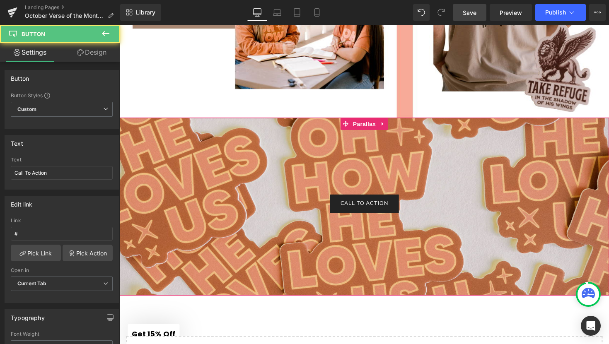
scroll to position [2745, 501]
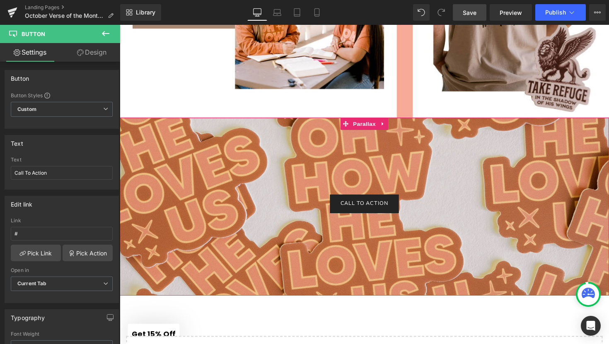
click at [383, 203] on link "Call To Action" at bounding box center [370, 208] width 71 height 19
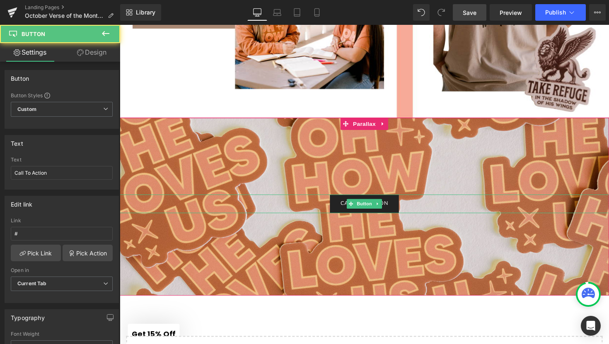
click at [383, 203] on link "Call To Action" at bounding box center [370, 208] width 71 height 19
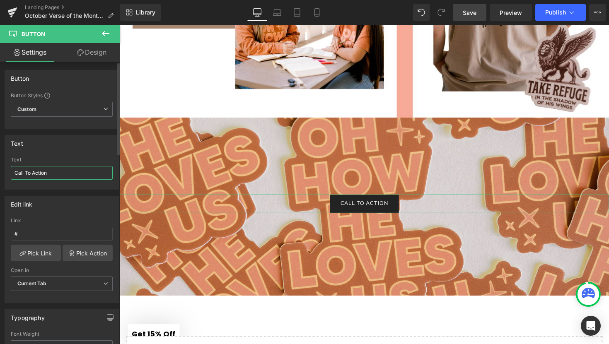
click at [63, 172] on input "Call To Action" at bounding box center [62, 173] width 102 height 14
type input "C"
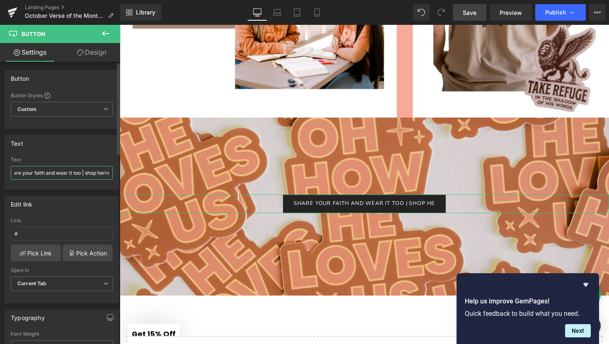
scroll to position [0, 12]
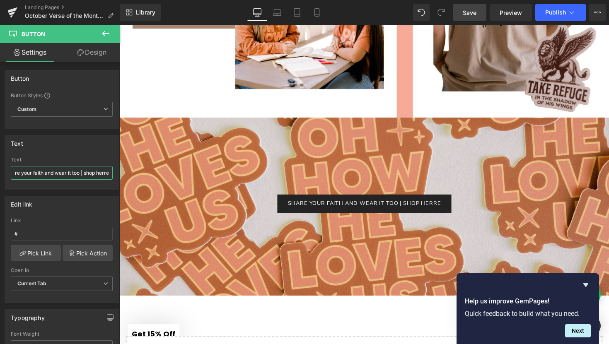
type input "share your faith and wear it too | shop herre"
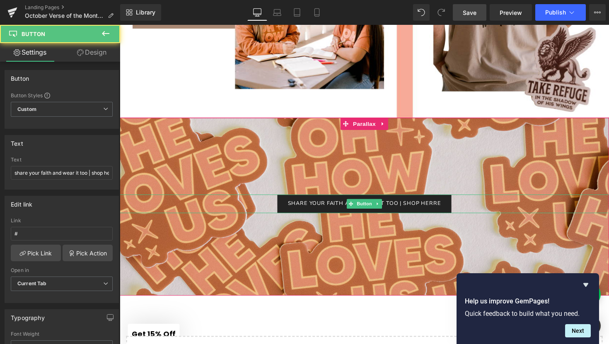
click at [340, 210] on span "share your faith and wear it too | shop herre" at bounding box center [370, 207] width 157 height 5
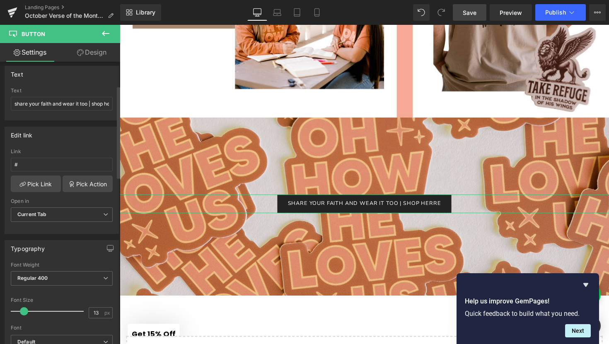
scroll to position [73, 0]
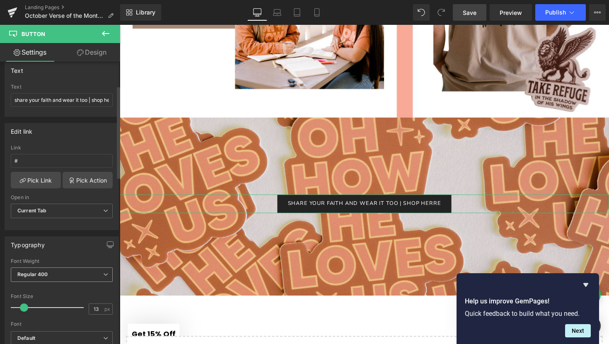
click at [66, 271] on span "Regular 400" at bounding box center [62, 274] width 102 height 14
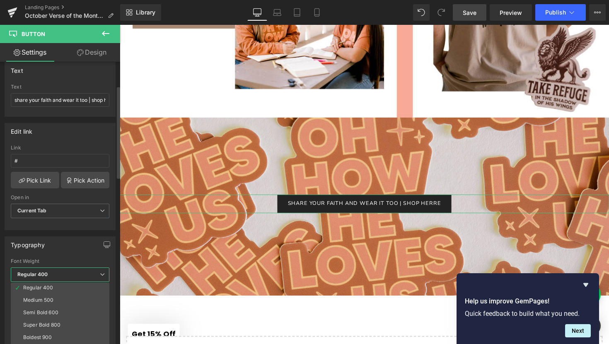
scroll to position [42, 0]
click at [58, 332] on li "Boldest 900" at bounding box center [62, 334] width 102 height 12
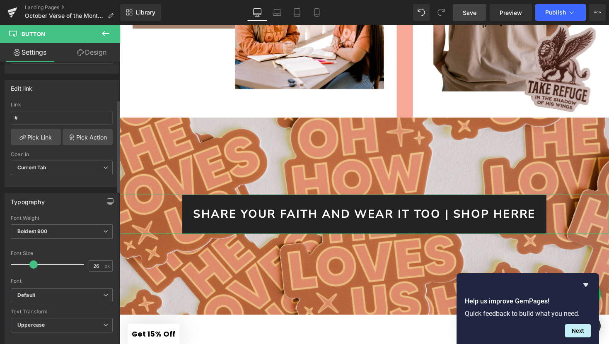
scroll to position [4, 4]
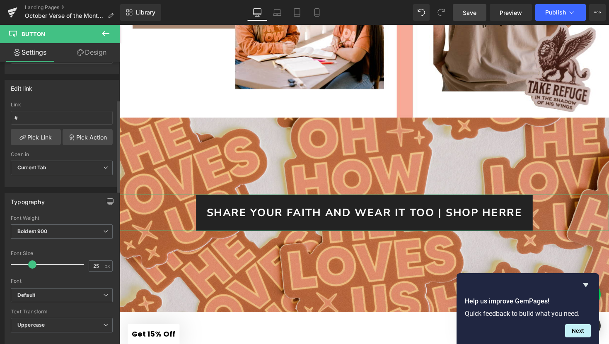
type input "24"
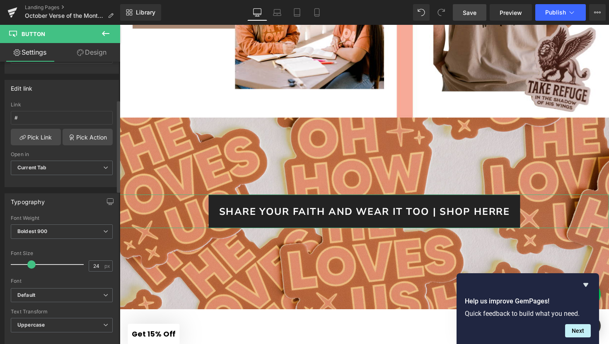
drag, startPoint x: 23, startPoint y: 265, endPoint x: 30, endPoint y: 267, distance: 7.7
click at [30, 267] on span at bounding box center [31, 264] width 8 height 8
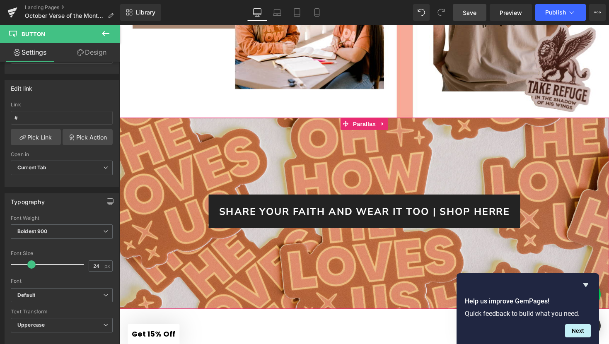
click at [261, 313] on div at bounding box center [370, 191] width 501 height 314
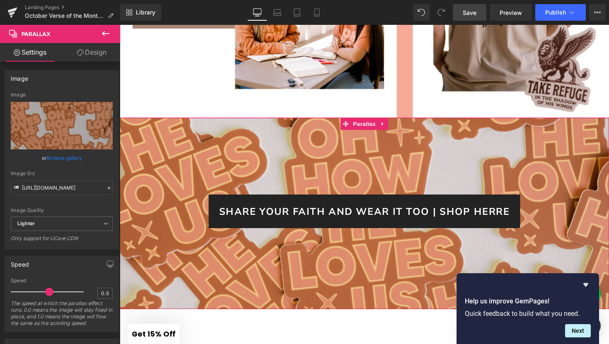
click at [332, 204] on link "share your faith and wear it too | shop herre" at bounding box center [370, 216] width 319 height 35
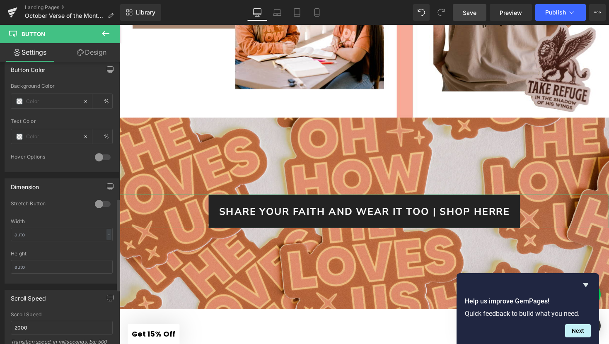
scroll to position [404, 0]
click at [60, 100] on input "text" at bounding box center [52, 102] width 53 height 9
type input "0"
click at [21, 104] on span at bounding box center [19, 102] width 7 height 7
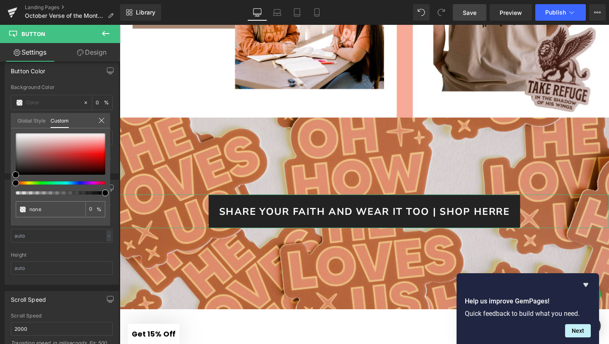
click at [83, 56] on link "Design" at bounding box center [92, 52] width 60 height 19
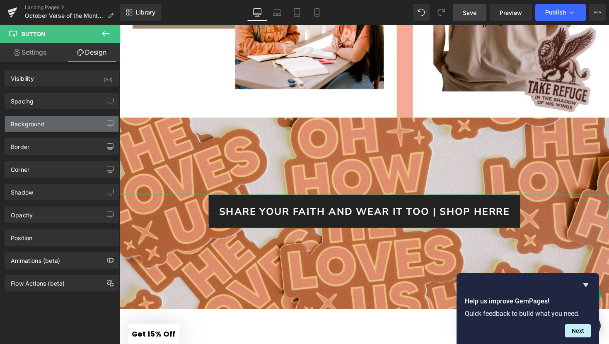
click at [70, 124] on div "Background" at bounding box center [61, 124] width 113 height 16
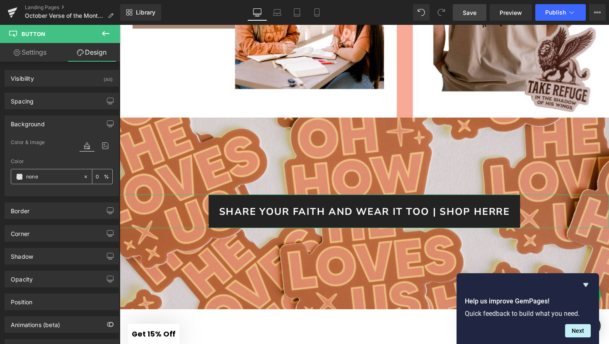
paste input "#f6aa96"
type input "#f6aa96"
type input "100"
click at [49, 191] on div at bounding box center [62, 190] width 102 height 5
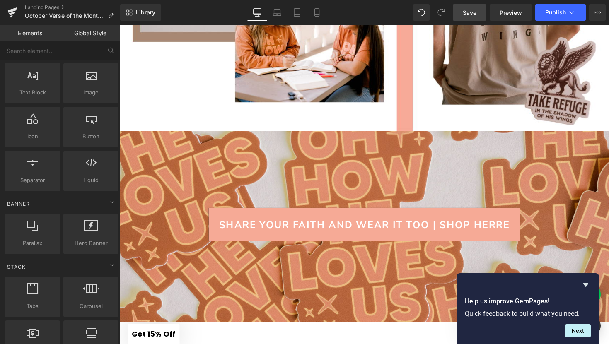
scroll to position [2044, 0]
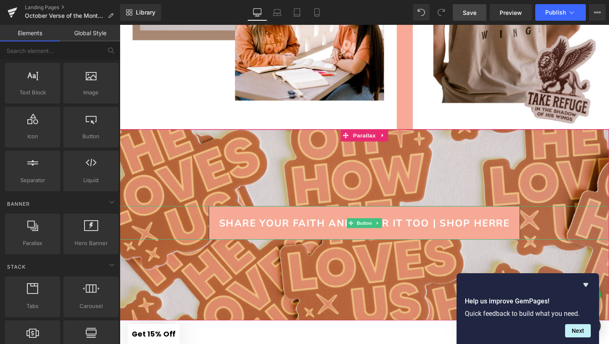
click at [223, 219] on link "share your faith and wear it too | shop herre" at bounding box center [370, 228] width 319 height 35
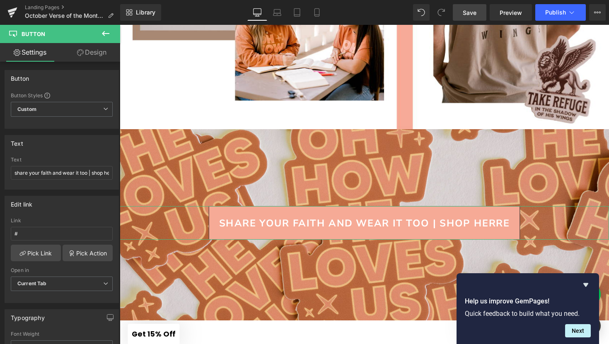
click at [100, 58] on link "Design" at bounding box center [92, 52] width 60 height 19
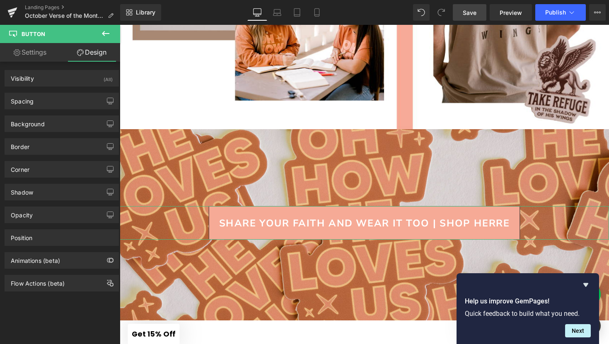
type input "#232323"
type input "100"
type input "1.5"
click at [60, 147] on div "Border" at bounding box center [61, 147] width 113 height 16
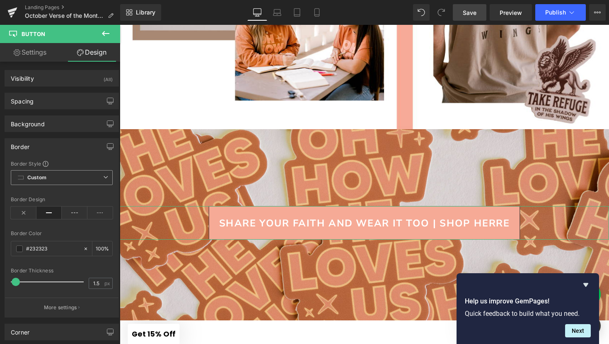
click at [22, 178] on icon at bounding box center [20, 177] width 7 height 7
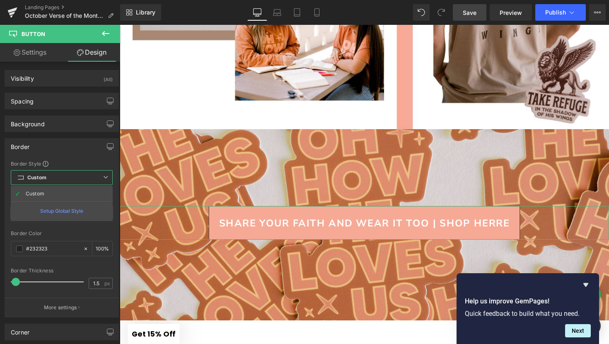
click at [82, 163] on div "Border Style" at bounding box center [62, 163] width 102 height 7
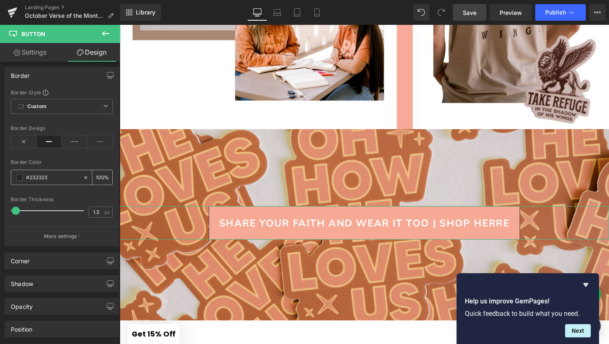
scroll to position [74, 0]
click at [18, 176] on span at bounding box center [19, 174] width 7 height 7
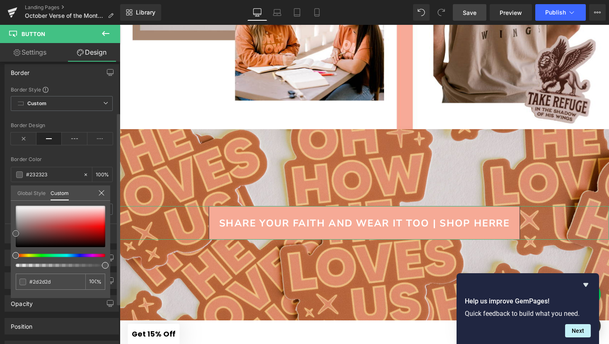
type input "#2d2d2d"
type input "#545454"
type input "#777777"
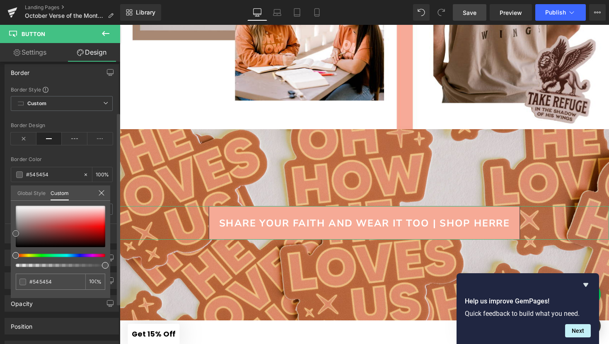
type input "#777777"
type input "#9e9e9e"
type input "#bababa"
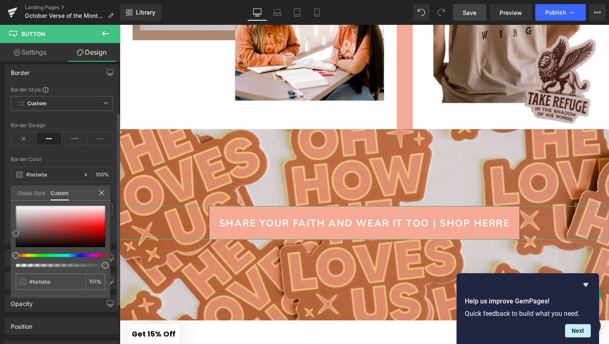
type input "#d3d3d3"
type input "#eaeaea"
type input "#f9f9f9"
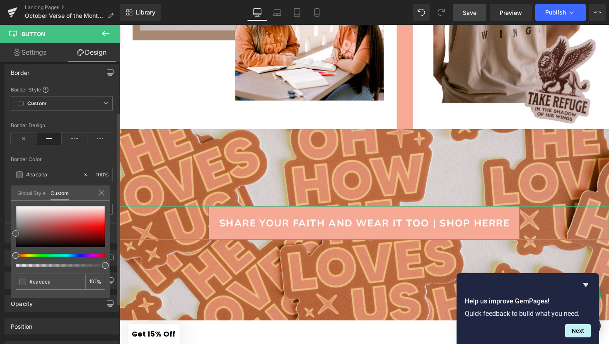
type input "#f9f9f9"
type input "#ffffff"
drag, startPoint x: 16, startPoint y: 240, endPoint x: 15, endPoint y: 195, distance: 45.1
click at [15, 195] on div "Global Style Custom Setup Global Style #ffffff 100 %" at bounding box center [60, 197] width 99 height 25
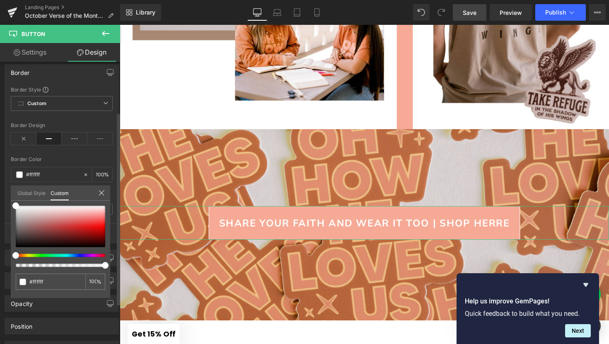
click at [102, 192] on icon at bounding box center [101, 193] width 7 height 7
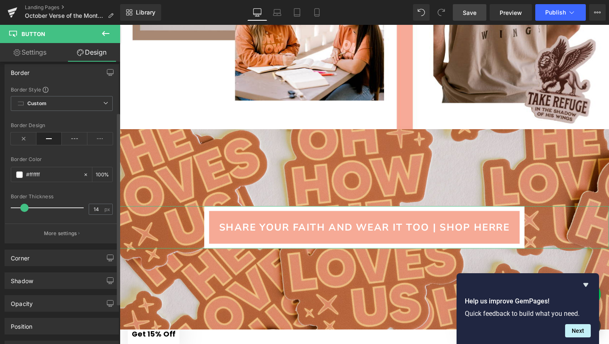
scroll to position [4, 4]
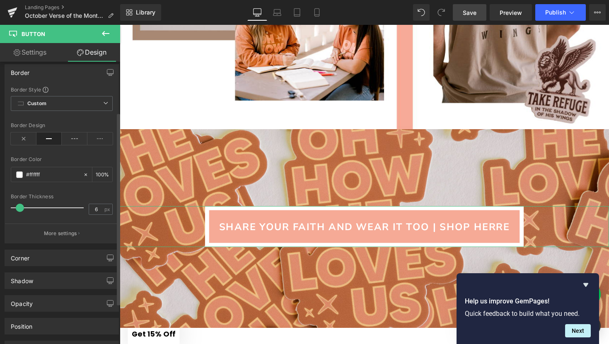
type input "5"
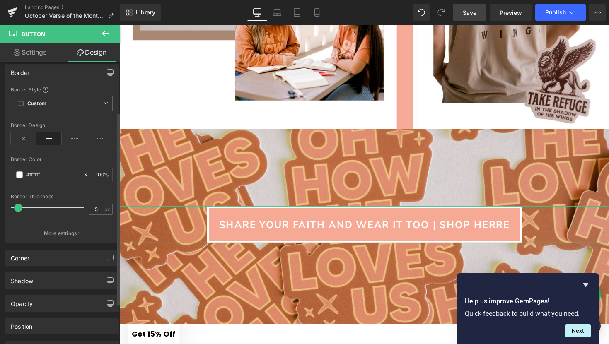
scroll to position [2762, 501]
click at [17, 208] on span at bounding box center [18, 208] width 8 height 8
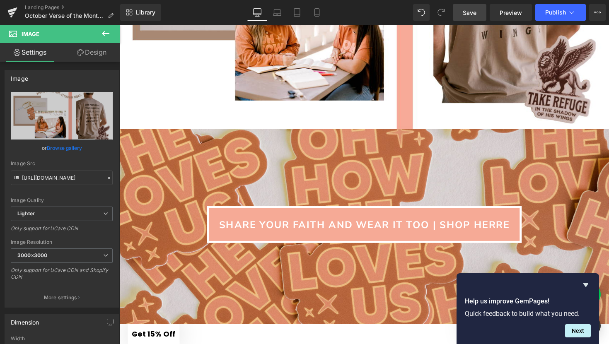
click at [106, 32] on icon at bounding box center [106, 34] width 10 height 10
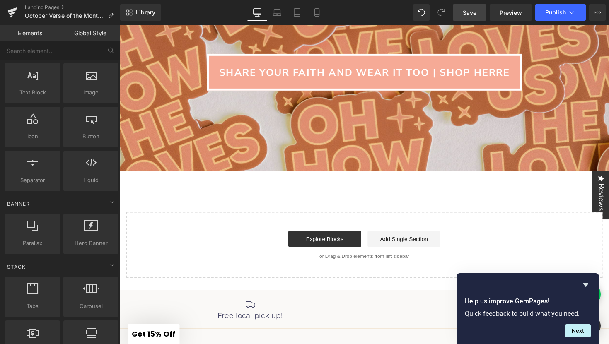
scroll to position [2201, 0]
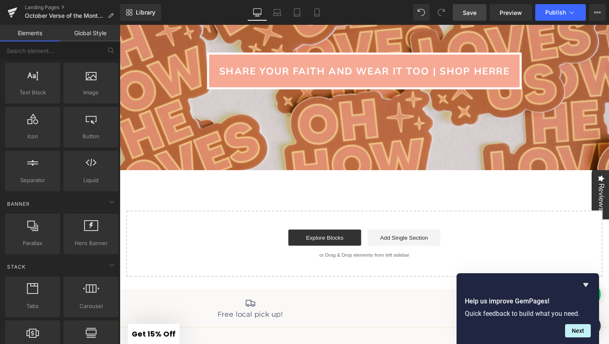
click at [521, 69] on link "share your faith and wear it too | shop herre" at bounding box center [370, 72] width 322 height 38
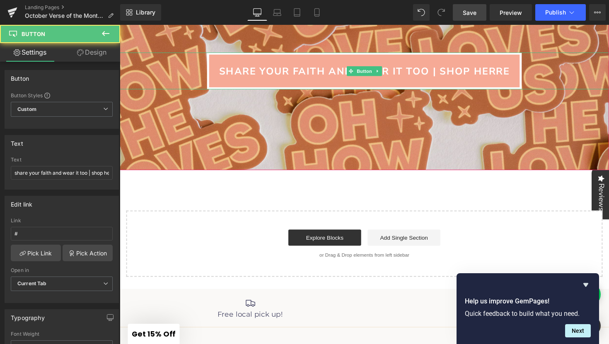
click at [521, 69] on link "share your faith and wear it too | shop herre" at bounding box center [370, 72] width 322 height 38
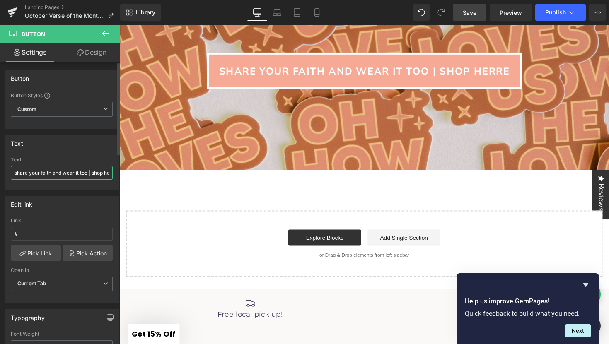
click at [97, 176] on input "share your faith and wear it too | shop herre" at bounding box center [62, 173] width 102 height 14
click at [95, 174] on input "share your faith and wear it too | shop herre" at bounding box center [62, 173] width 102 height 14
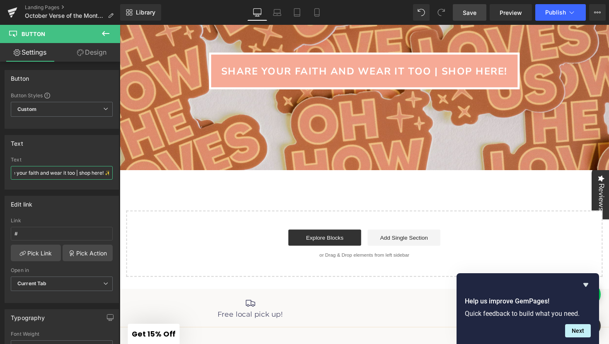
scroll to position [0, 17]
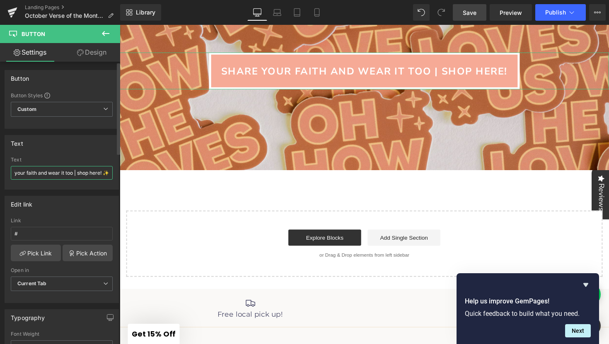
type input "share your faith and wear it too | shop here! ✨"
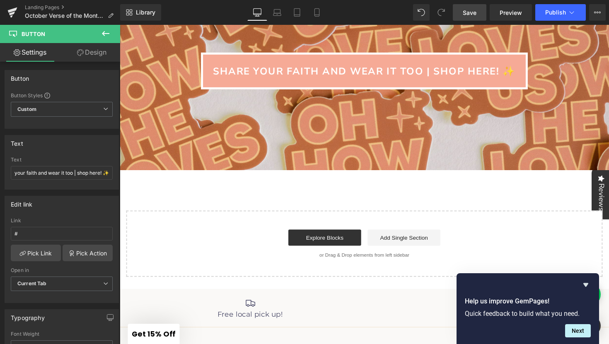
click at [270, 243] on div "Explore Blocks Add Single Section" at bounding box center [370, 243] width 461 height 17
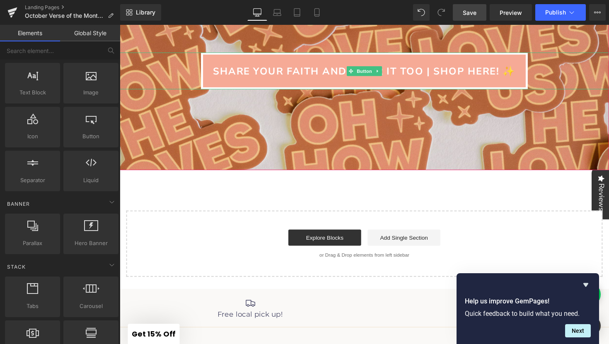
click at [525, 70] on link "share your faith and wear it too | shop here! ✨" at bounding box center [370, 72] width 335 height 38
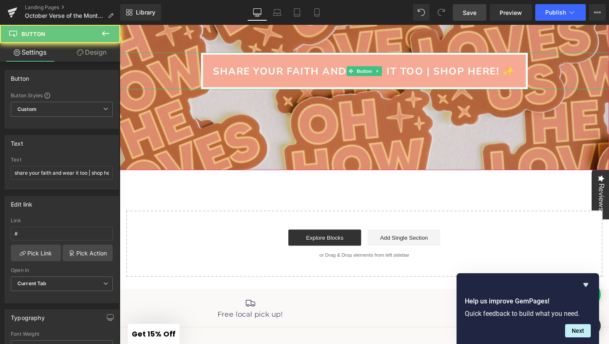
click at [525, 70] on link "share your faith and wear it too | shop here! ✨" at bounding box center [370, 72] width 335 height 38
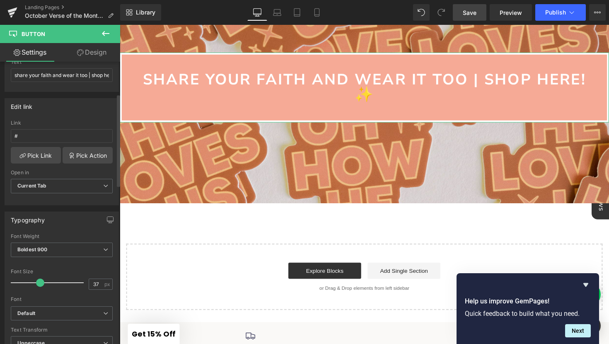
scroll to position [2781, 501]
drag, startPoint x: 31, startPoint y: 283, endPoint x: 39, endPoint y: 283, distance: 8.3
click at [39, 283] on span at bounding box center [40, 283] width 8 height 8
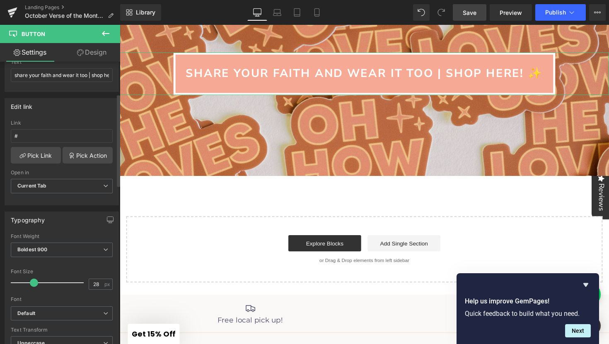
scroll to position [4, 4]
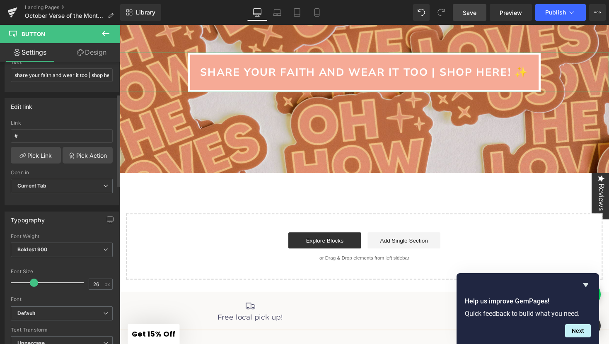
type input "25"
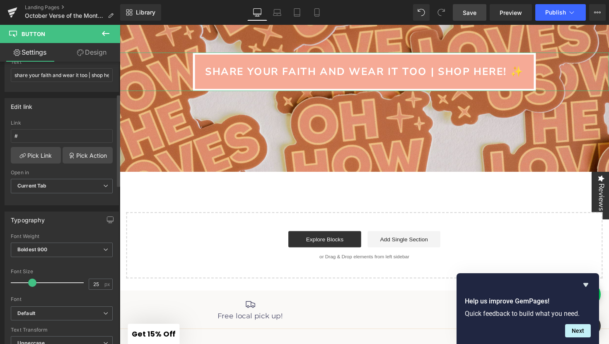
drag, startPoint x: 40, startPoint y: 282, endPoint x: 32, endPoint y: 283, distance: 7.9
click at [32, 283] on span at bounding box center [32, 283] width 8 height 8
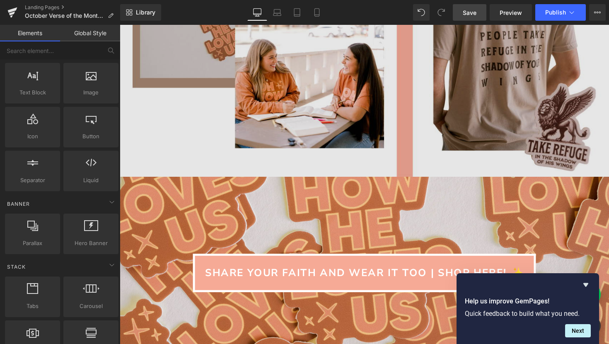
scroll to position [1960, 0]
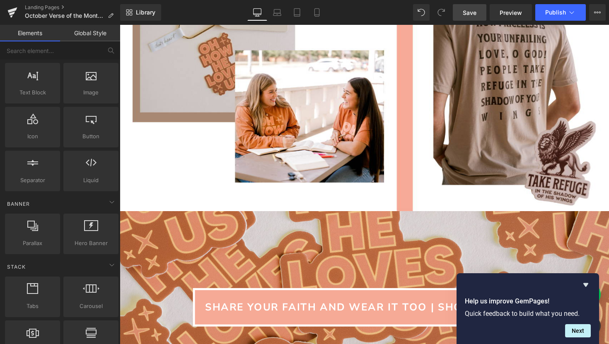
click at [472, 16] on span "Save" at bounding box center [469, 12] width 14 height 9
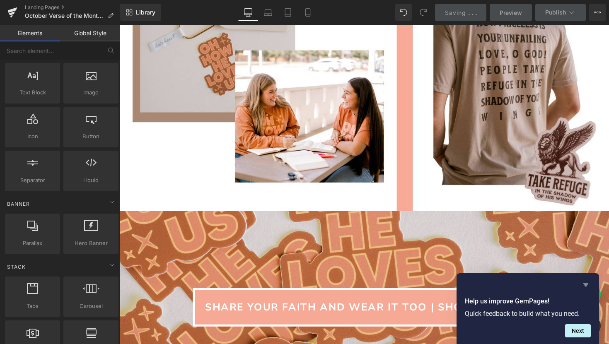
click at [586, 283] on icon "Hide survey" at bounding box center [585, 285] width 5 height 4
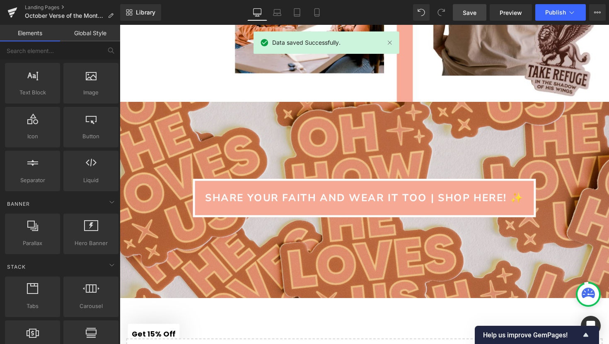
scroll to position [2070, 0]
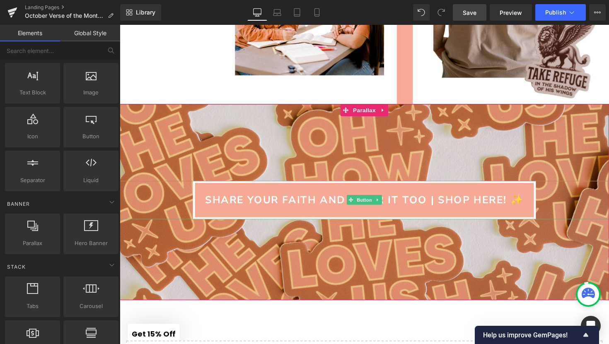
click at [325, 209] on span "share your faith and wear it too | shop here! ✨" at bounding box center [370, 204] width 326 height 10
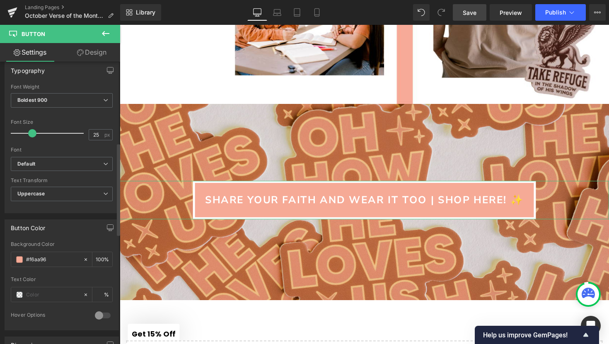
scroll to position [248, 0]
click at [61, 99] on span "Boldest 900" at bounding box center [62, 100] width 102 height 14
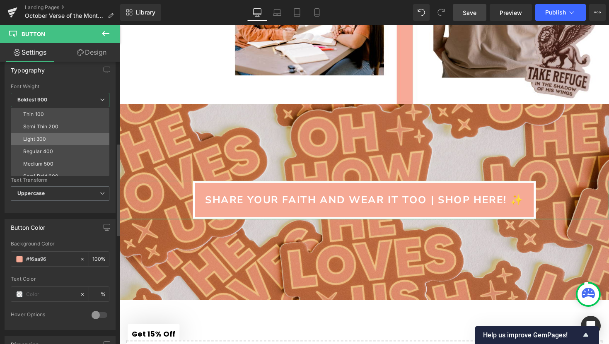
scroll to position [69, 0]
click at [57, 132] on li "Boldest 900" at bounding box center [62, 132] width 102 height 12
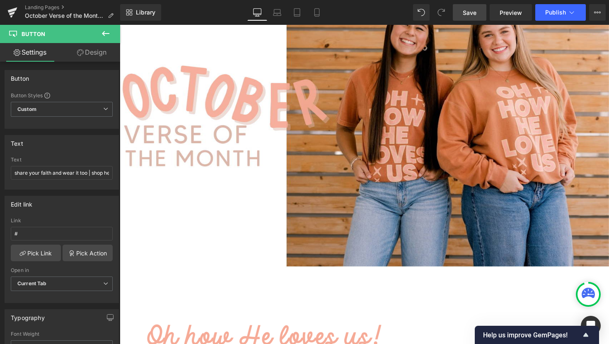
scroll to position [0, 0]
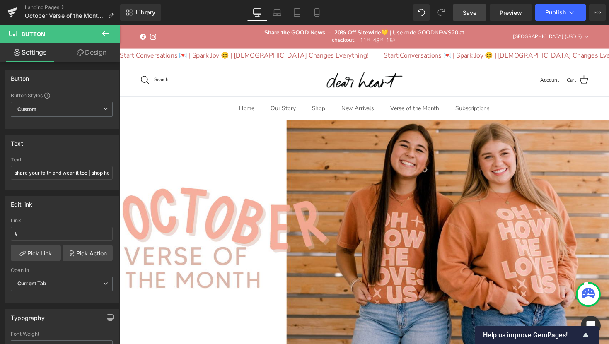
click at [472, 10] on span "Save" at bounding box center [469, 12] width 14 height 9
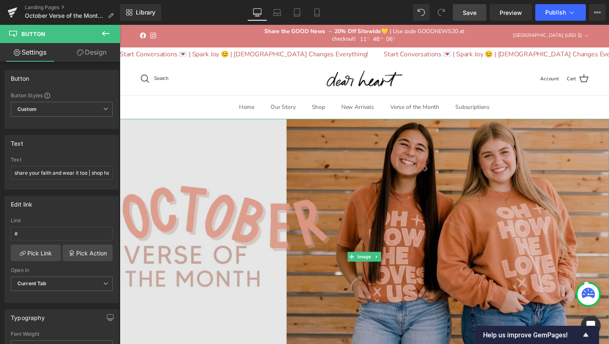
scroll to position [12, 0]
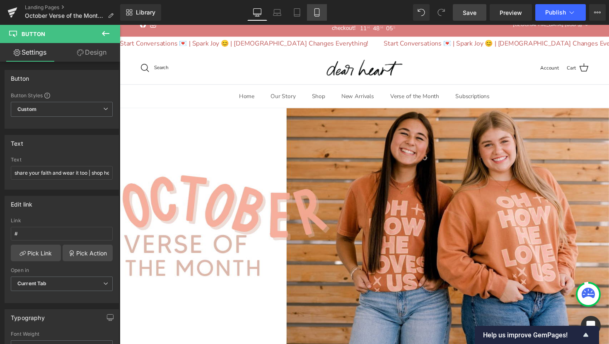
click at [314, 10] on icon at bounding box center [316, 13] width 5 height 8
type input "100"
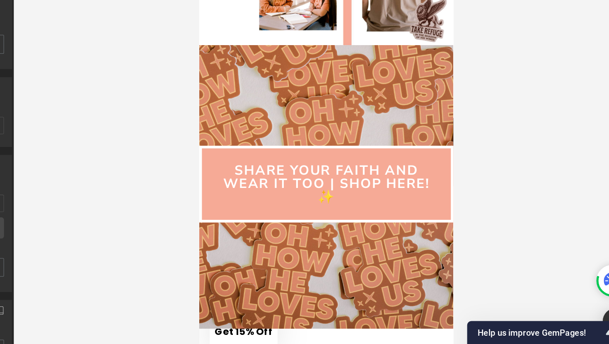
scroll to position [1245, 0]
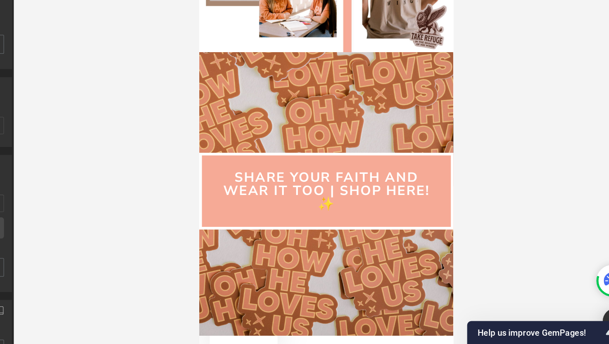
click at [274, 195] on div "share your faith and wear it too | shop here! ✨ Button Parallax 200px" at bounding box center [298, 138] width 199 height 222
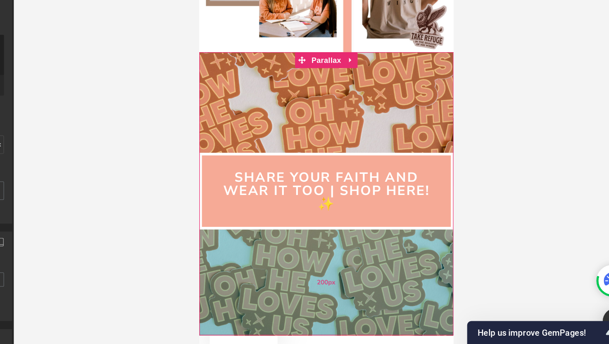
type input "https://ucarecdn.com/ba1d1e27-e7c8-44d0-9a03-10aac7f89076/-/format/auto/-/previ…"
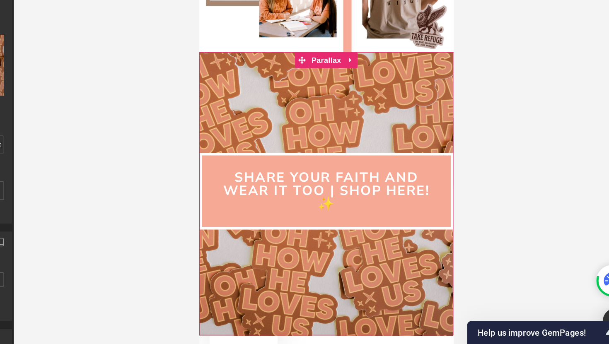
click at [277, 81] on div at bounding box center [298, 95] width 199 height 319
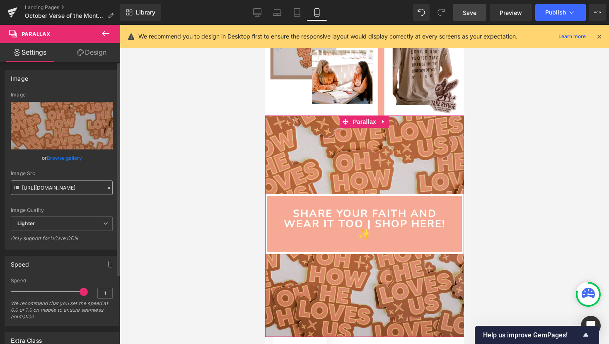
scroll to position [92, 0]
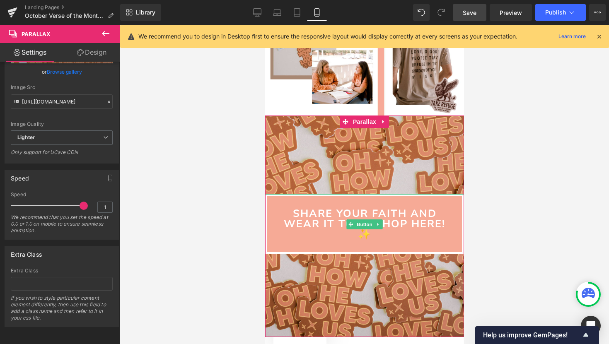
click at [303, 238] on link "share your faith and wear it too | shop here! ✨" at bounding box center [364, 224] width 199 height 60
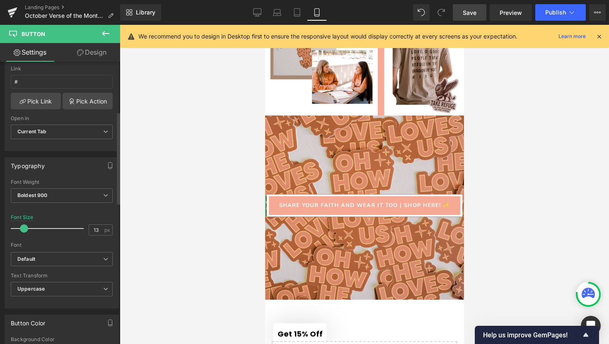
scroll to position [2153, 199]
drag, startPoint x: 29, startPoint y: 226, endPoint x: 22, endPoint y: 227, distance: 8.0
click at [22, 227] on span at bounding box center [24, 228] width 8 height 8
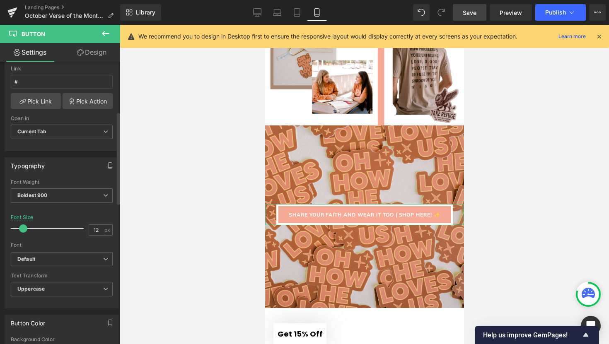
scroll to position [2151, 199]
click at [23, 229] on span at bounding box center [23, 228] width 8 height 8
click at [480, 11] on link "Save" at bounding box center [470, 12] width 34 height 17
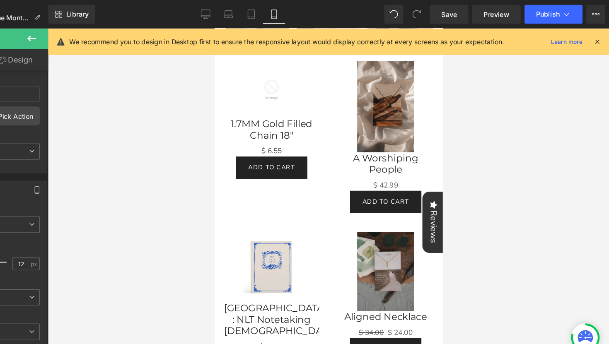
scroll to position [287, 0]
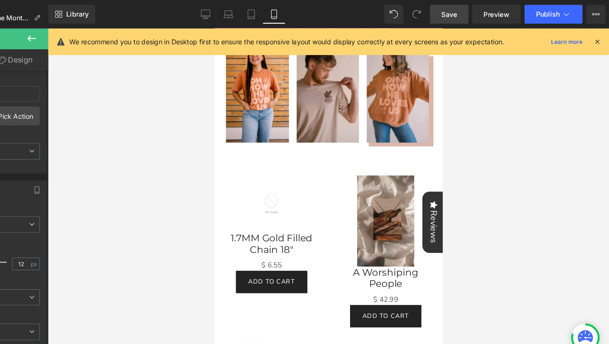
click at [474, 15] on span "Save" at bounding box center [469, 12] width 14 height 9
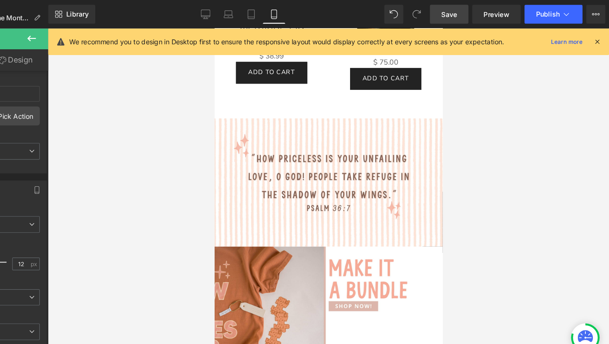
scroll to position [946, 0]
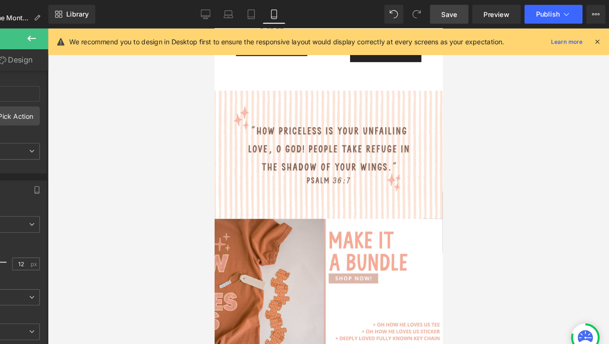
click at [467, 14] on span "Save" at bounding box center [469, 12] width 14 height 9
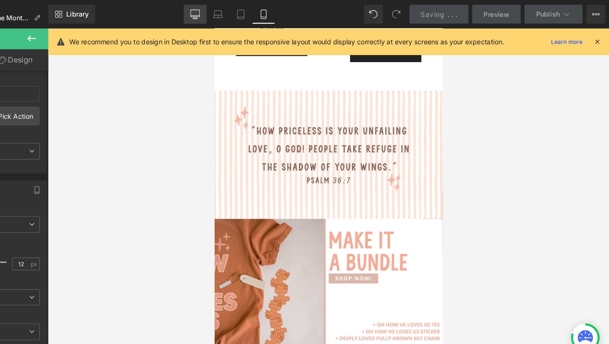
click at [251, 14] on icon at bounding box center [248, 12] width 8 height 8
type input "25"
type input "100"
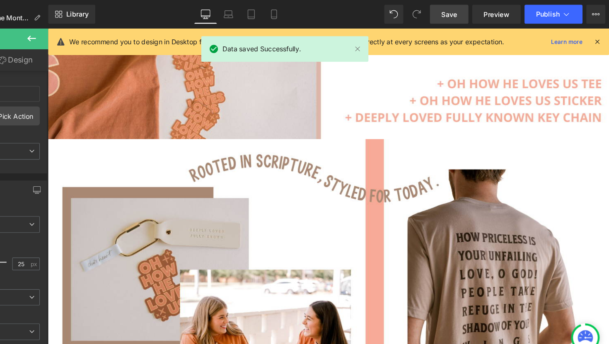
click at [458, 17] on link "Save" at bounding box center [470, 12] width 34 height 17
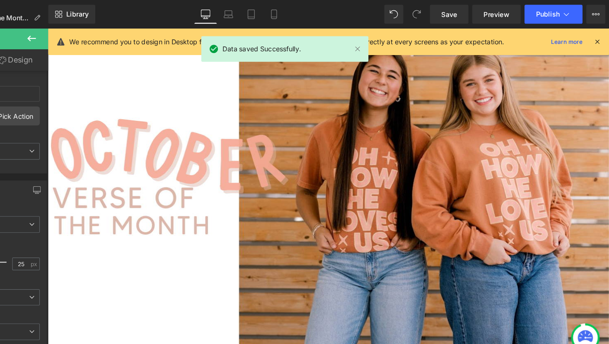
scroll to position [31, 0]
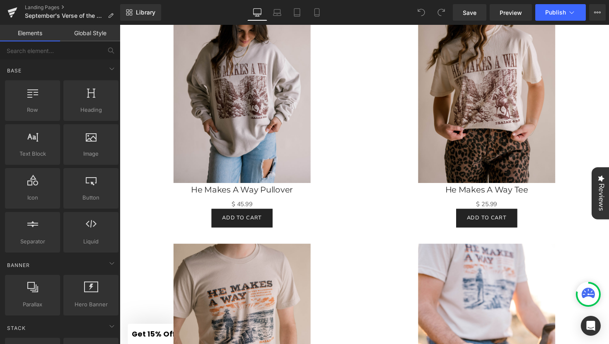
scroll to position [991, 0]
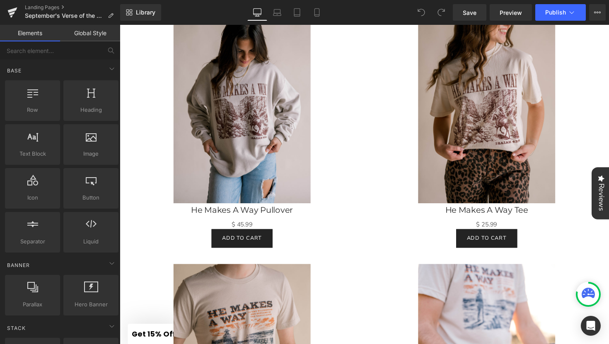
click at [352, 128] on div "Sale Off" at bounding box center [245, 103] width 234 height 210
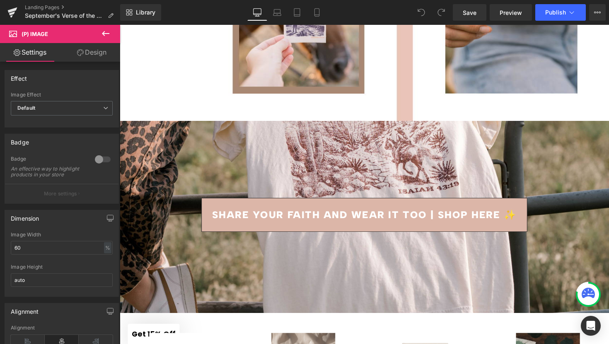
scroll to position [2582, 0]
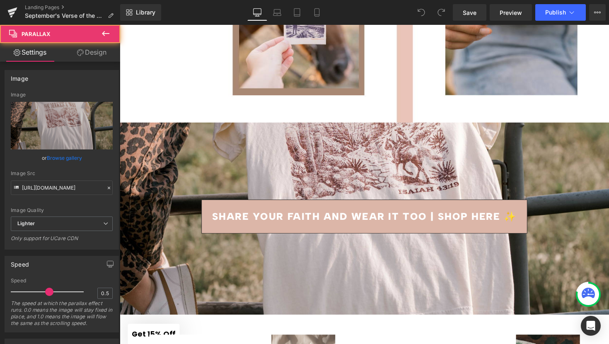
click at [336, 156] on div at bounding box center [370, 192] width 501 height 314
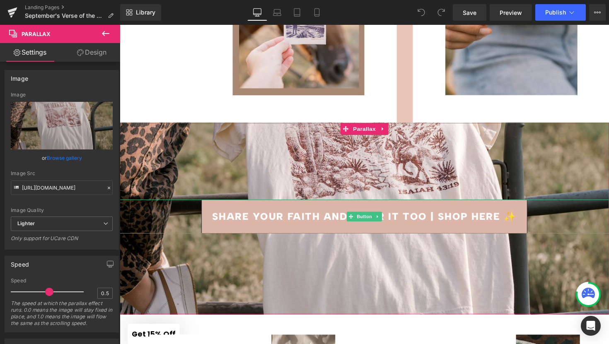
click at [291, 217] on link "share your faith and wear it too | shop here ✨" at bounding box center [369, 221] width 333 height 35
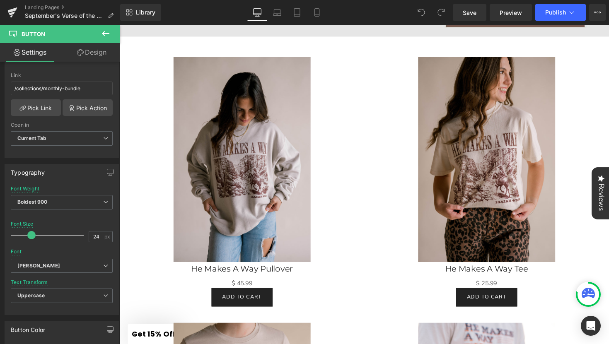
scroll to position [793, 0]
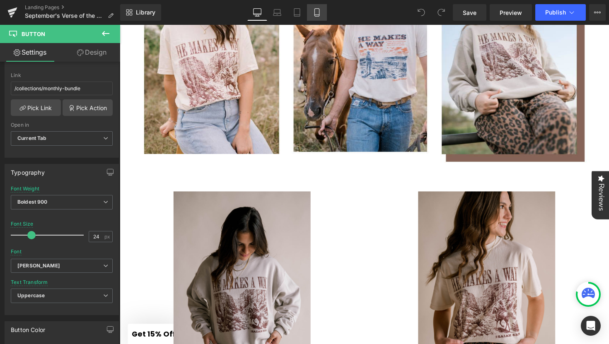
click at [313, 14] on icon at bounding box center [317, 12] width 8 height 8
type input "10"
type input "100"
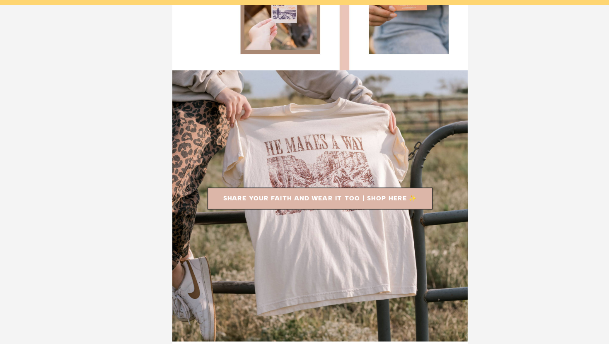
scroll to position [1162, 0]
